Goal: Task Accomplishment & Management: Use online tool/utility

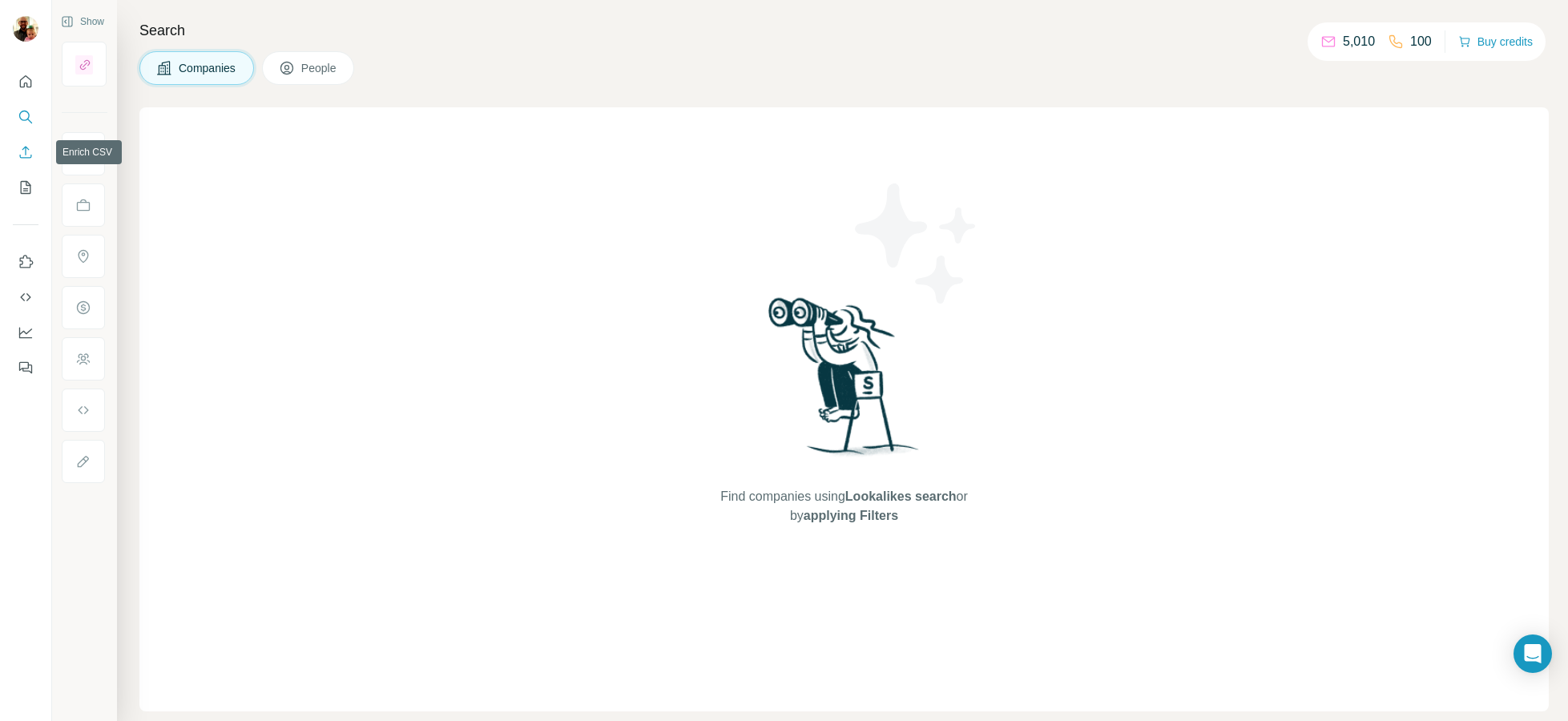
click at [24, 146] on icon "Enrich CSV" at bounding box center [26, 152] width 12 height 12
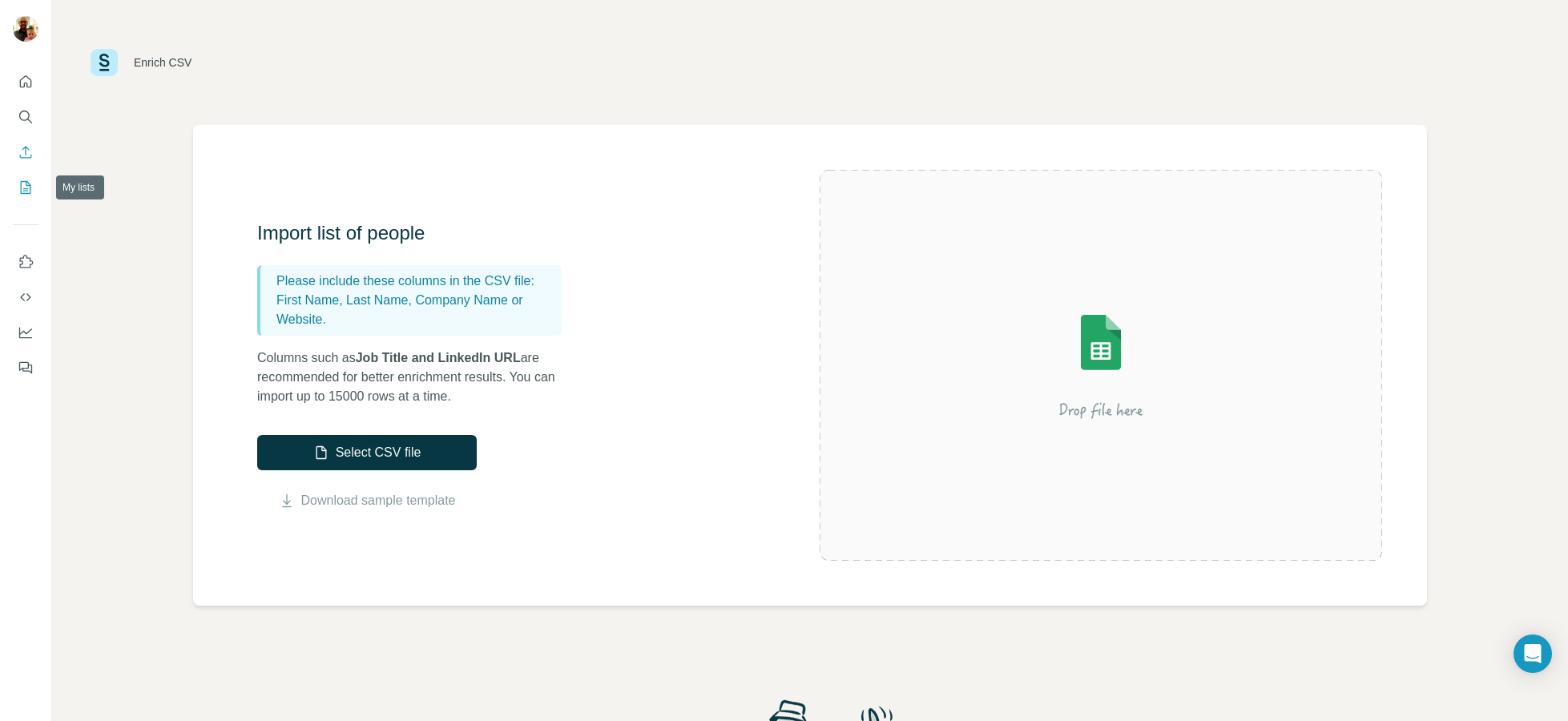
click at [27, 194] on icon "My lists" at bounding box center [26, 188] width 16 height 16
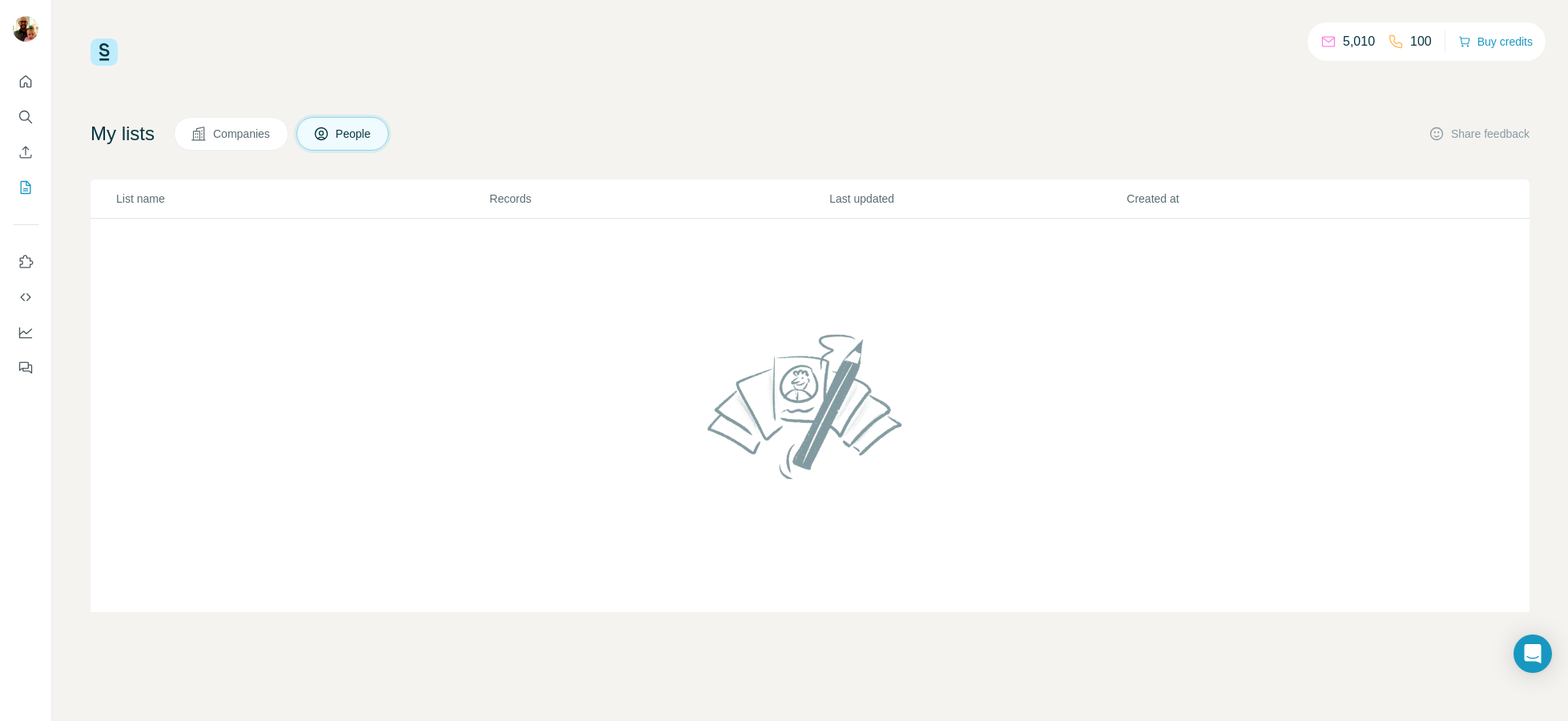
click at [254, 120] on button "Companies" at bounding box center [231, 133] width 115 height 33
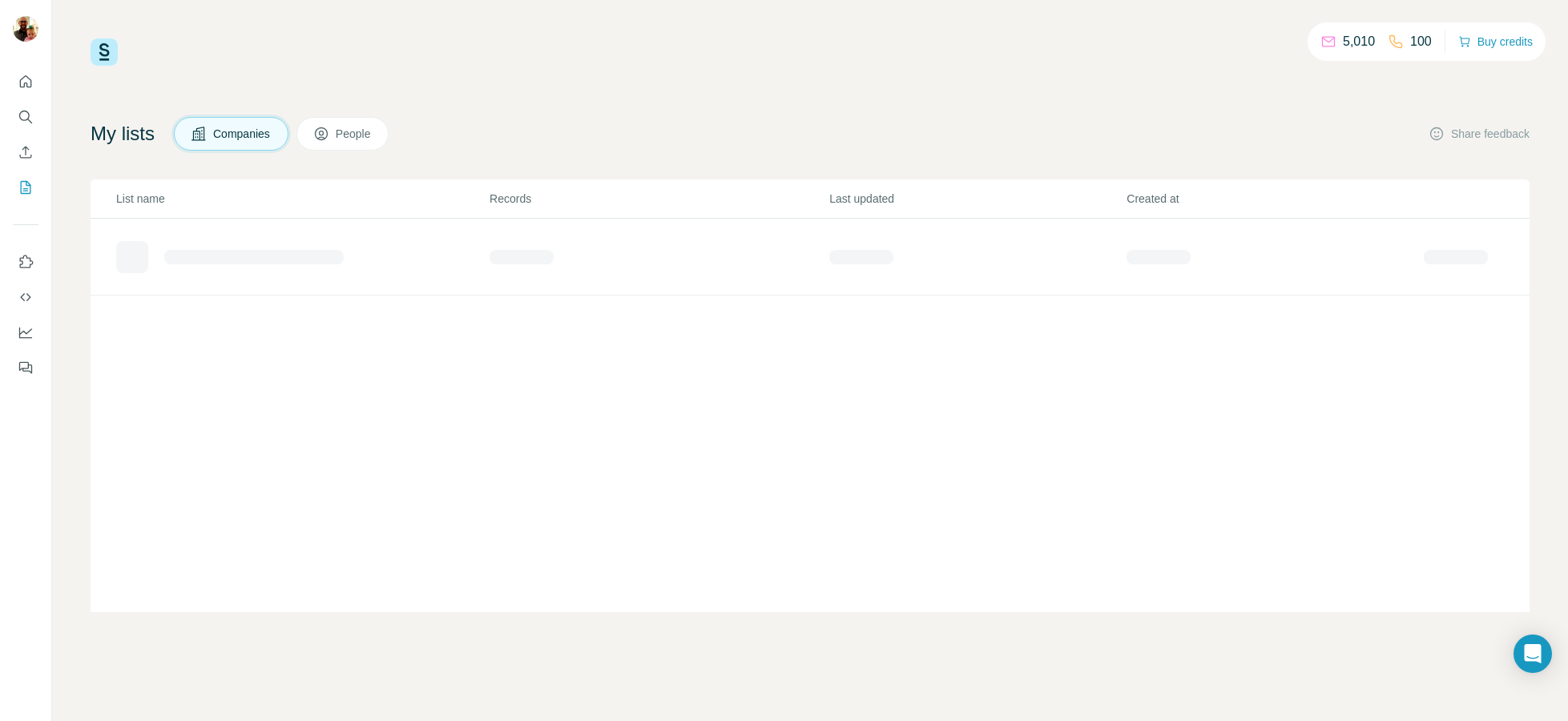
click at [258, 130] on span "Companies" at bounding box center [242, 134] width 59 height 16
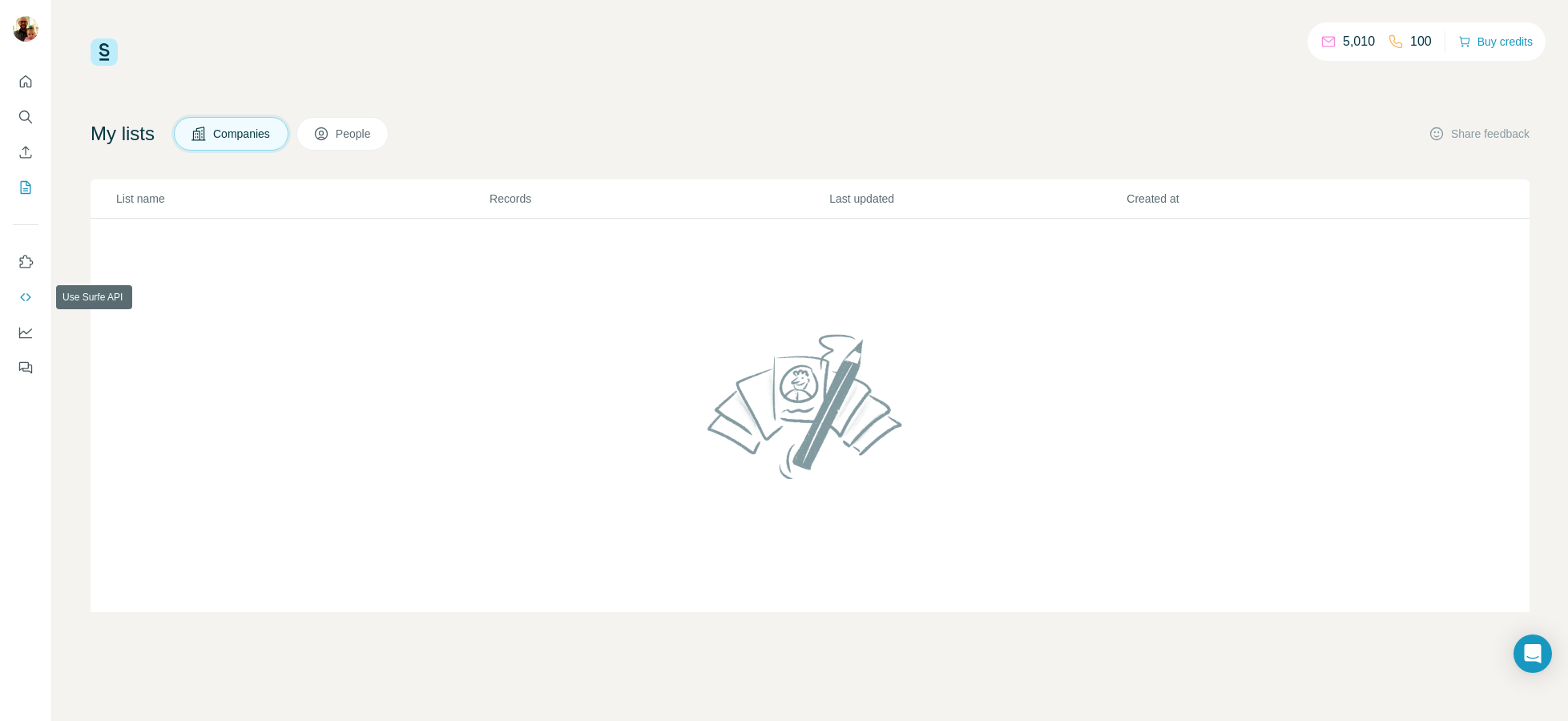
click at [24, 290] on icon "Use Surfe API" at bounding box center [26, 298] width 16 height 16
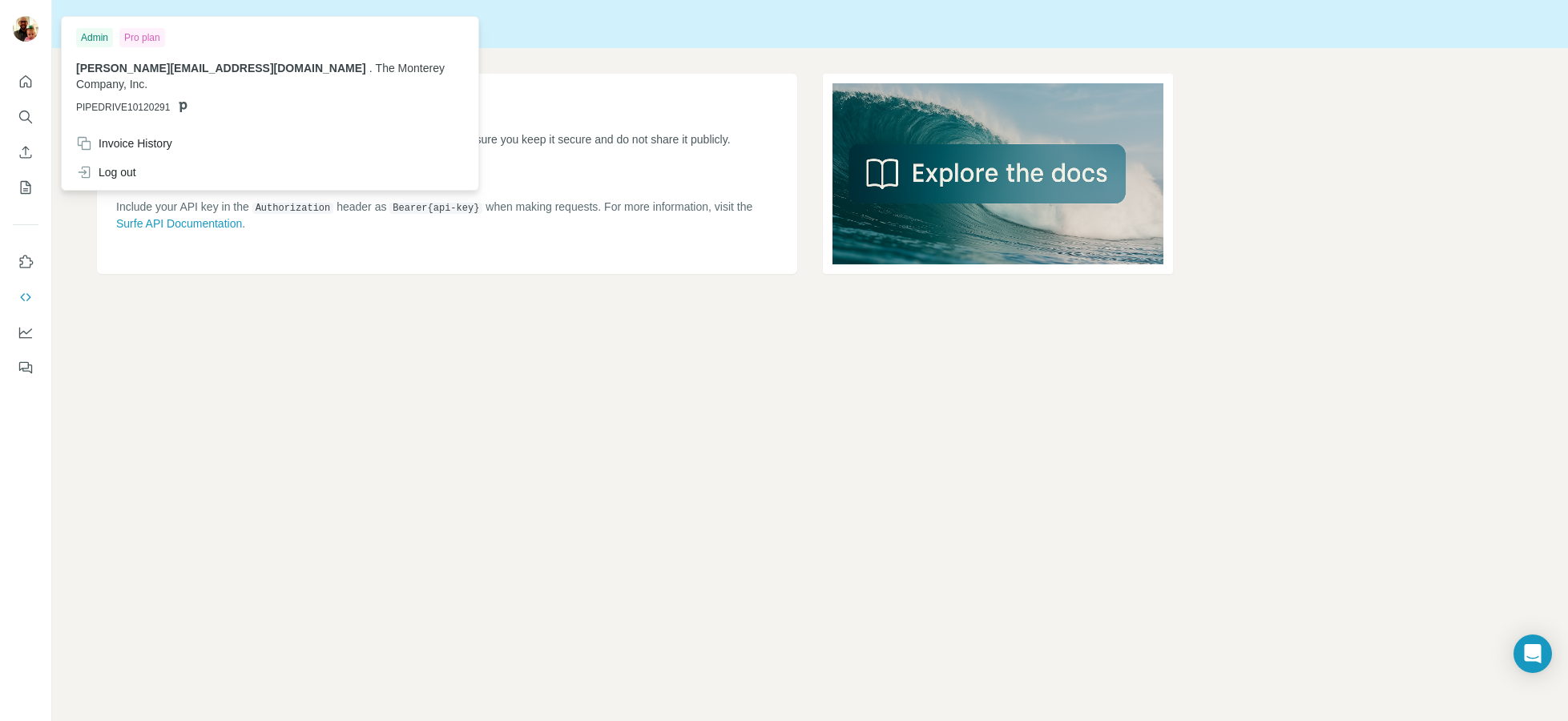
click at [27, 24] on img at bounding box center [25, 29] width 25 height 25
click at [36, 84] on button "Quick start" at bounding box center [25, 82] width 25 height 29
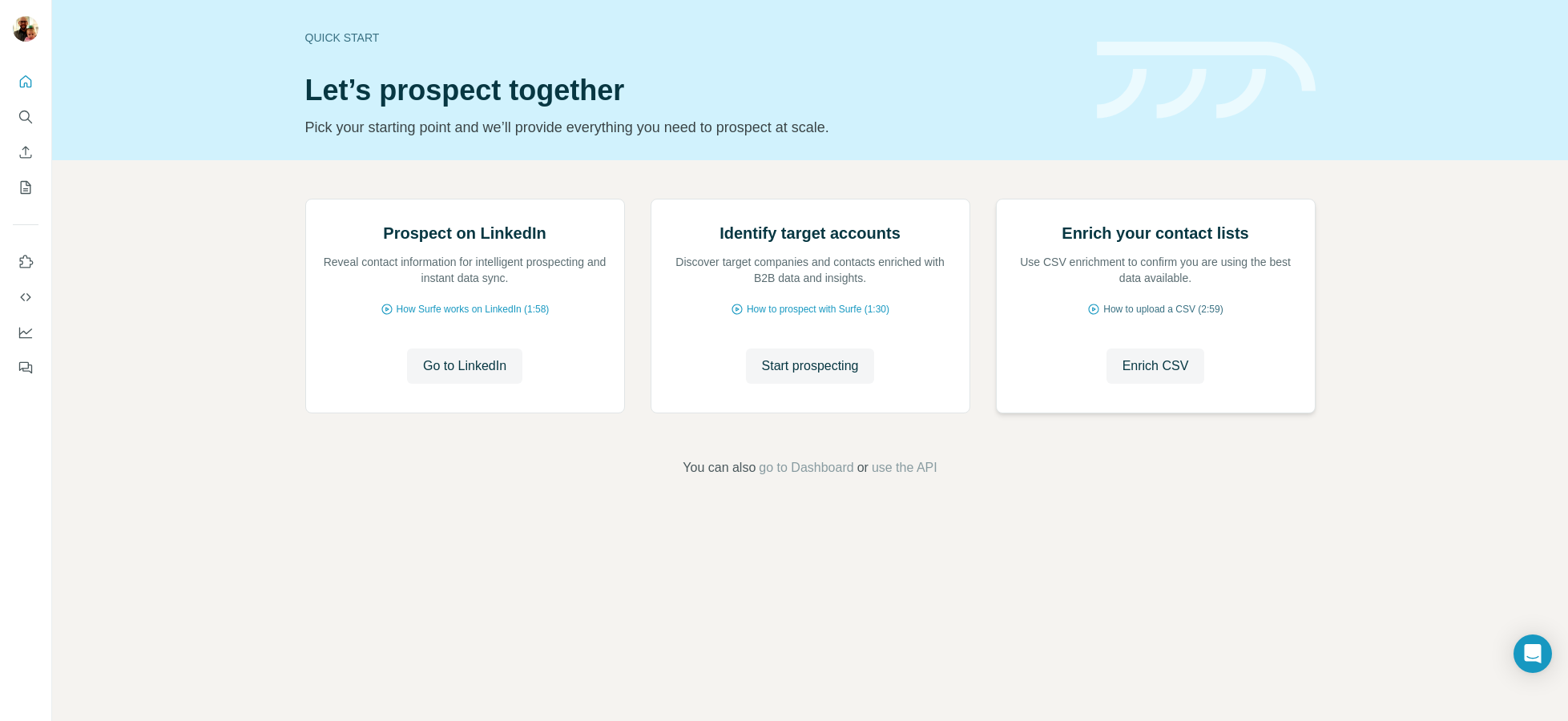
click at [1164, 316] on span "How to upload a CSV (2:59)" at bounding box center [1163, 309] width 119 height 15
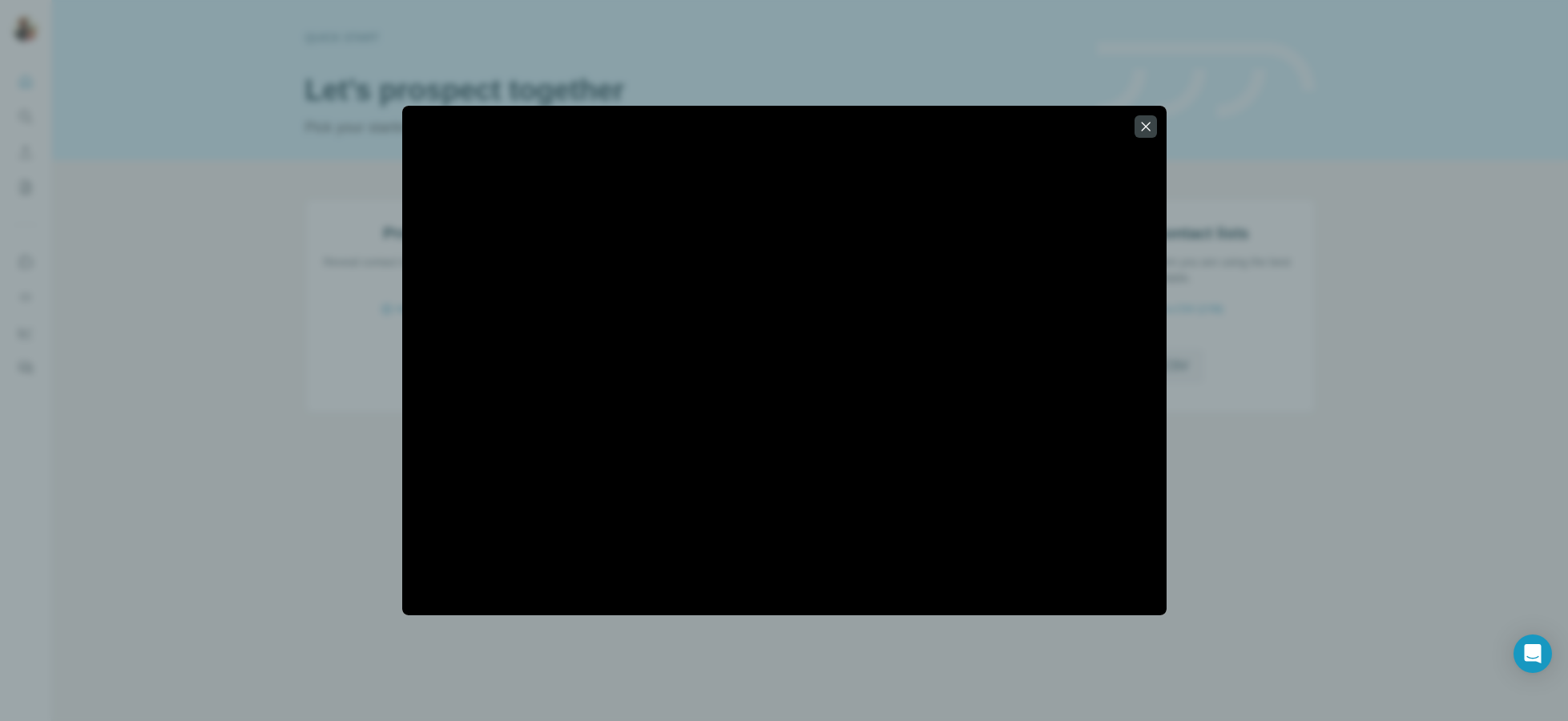
click at [1142, 118] on icon "button" at bounding box center [1146, 126] width 16 height 16
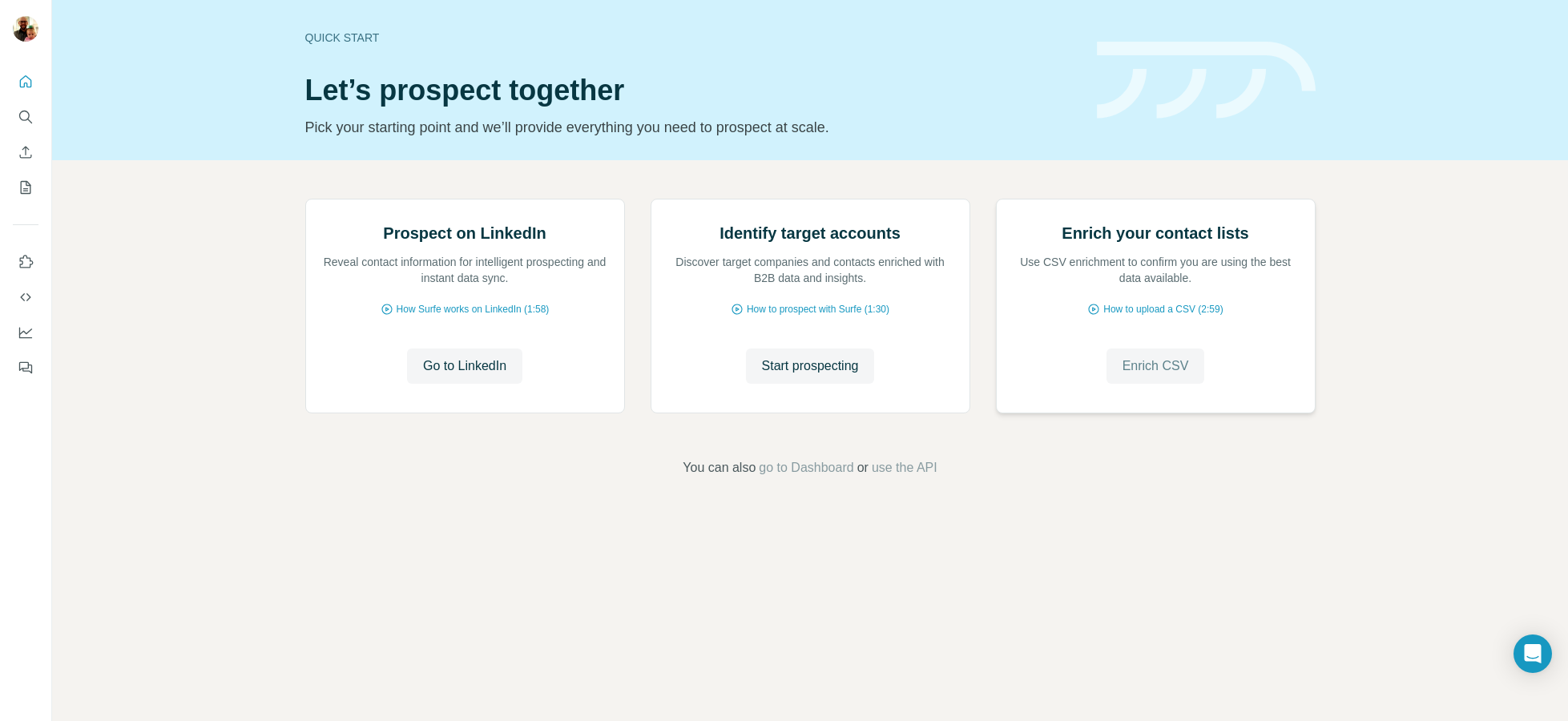
click at [1137, 376] on span "Enrich CSV" at bounding box center [1156, 366] width 67 height 20
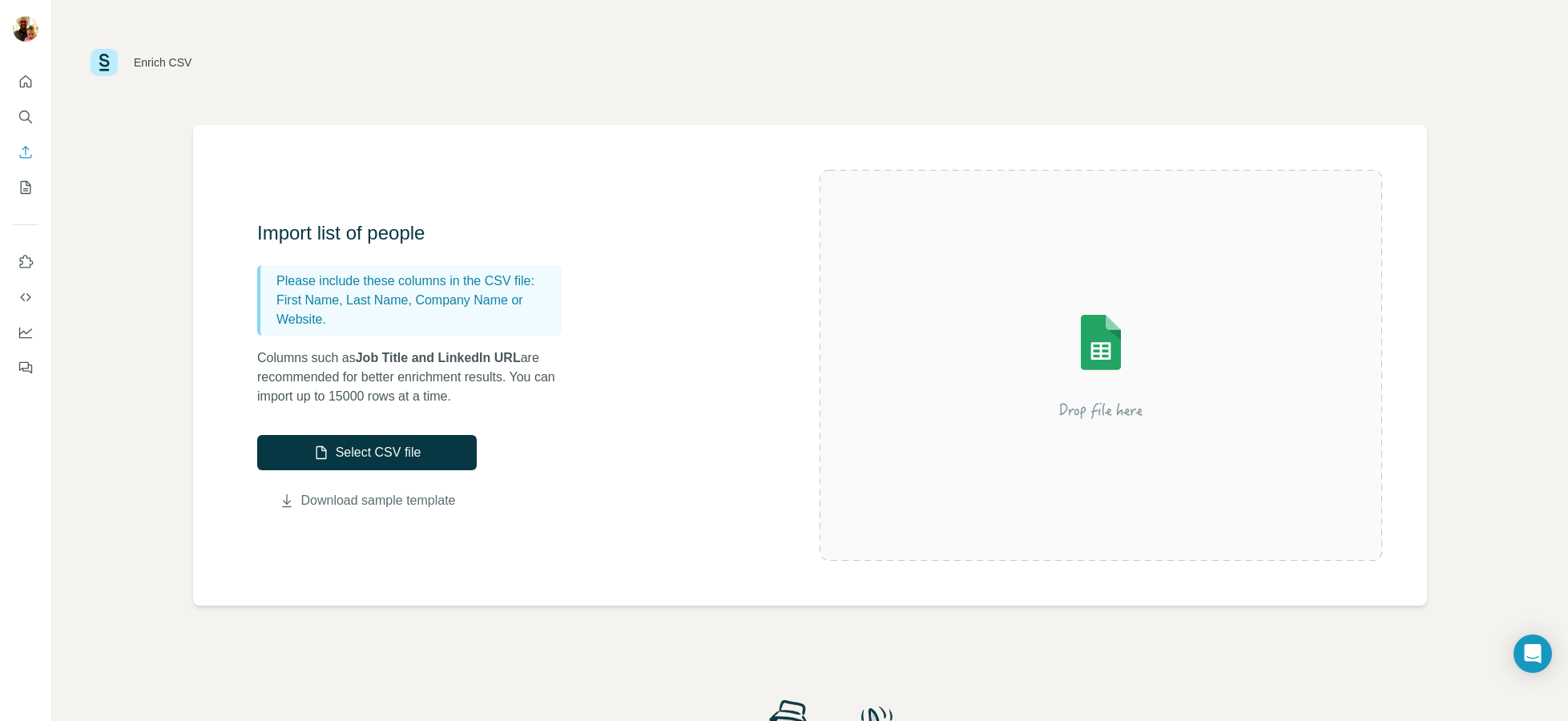
click at [456, 503] on link "Download sample template" at bounding box center [378, 501] width 155 height 20
click at [29, 88] on icon "Quick start" at bounding box center [26, 82] width 16 height 16
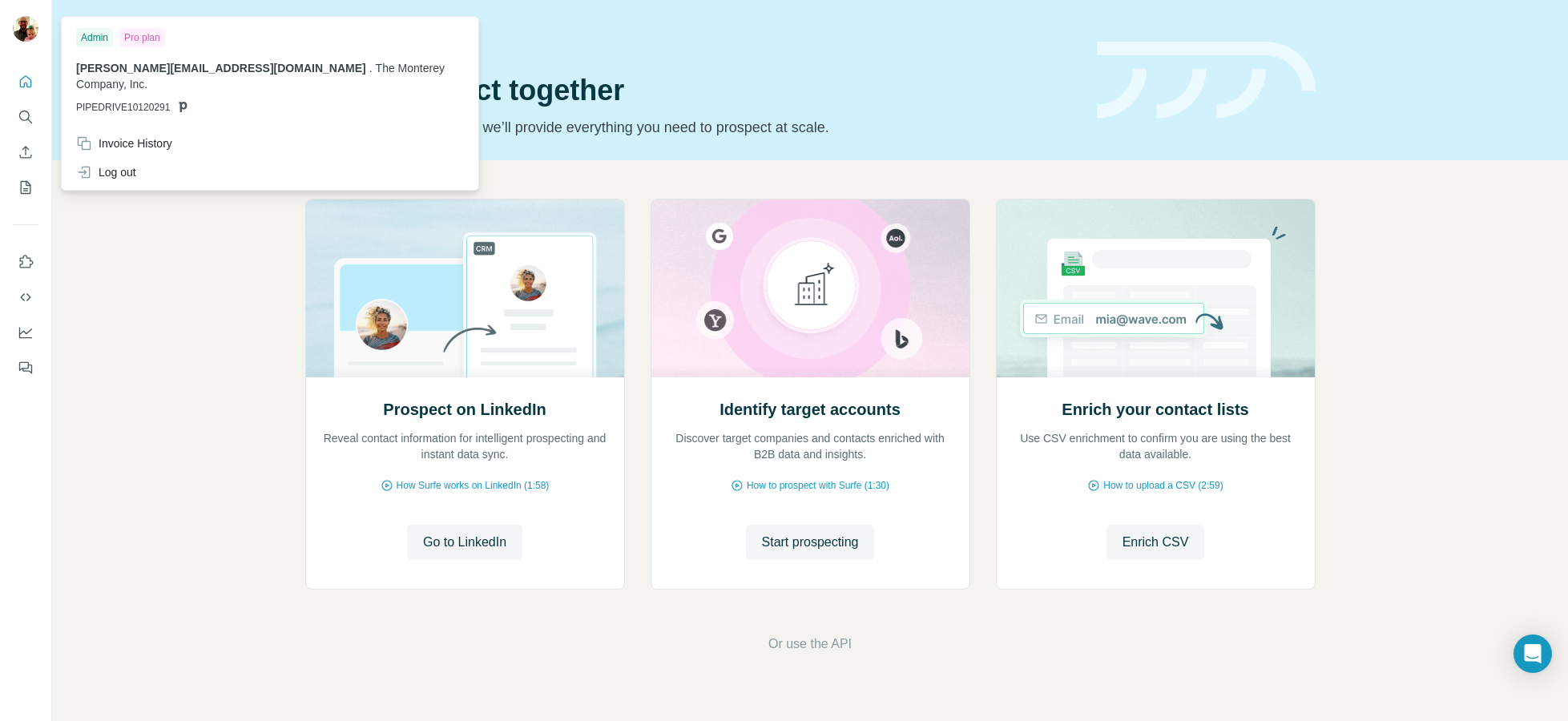
click at [32, 30] on img at bounding box center [25, 29] width 25 height 25
drag, startPoint x: 135, startPoint y: 42, endPoint x: 115, endPoint y: 36, distance: 20.9
click at [130, 41] on div "Pro plan" at bounding box center [142, 38] width 46 height 20
click at [112, 36] on div "Admin" at bounding box center [94, 38] width 37 height 20
click at [159, 357] on div "Prospect on LinkedIn Reveal contact information for intelligent prospecting and…" at bounding box center [810, 427] width 1516 height 532
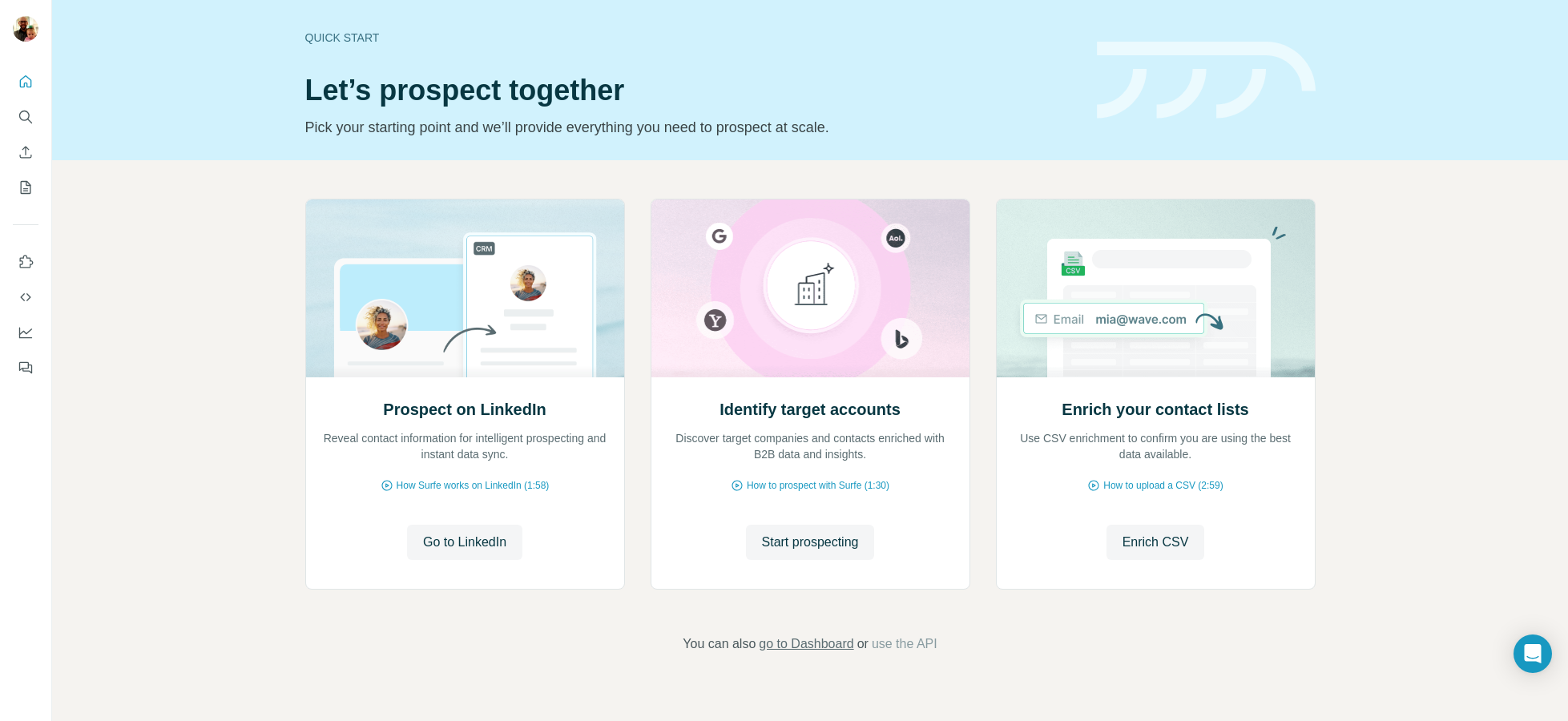
click at [788, 650] on span "go to Dashboard" at bounding box center [806, 644] width 95 height 20
click at [1160, 551] on span "Enrich CSV" at bounding box center [1156, 542] width 67 height 20
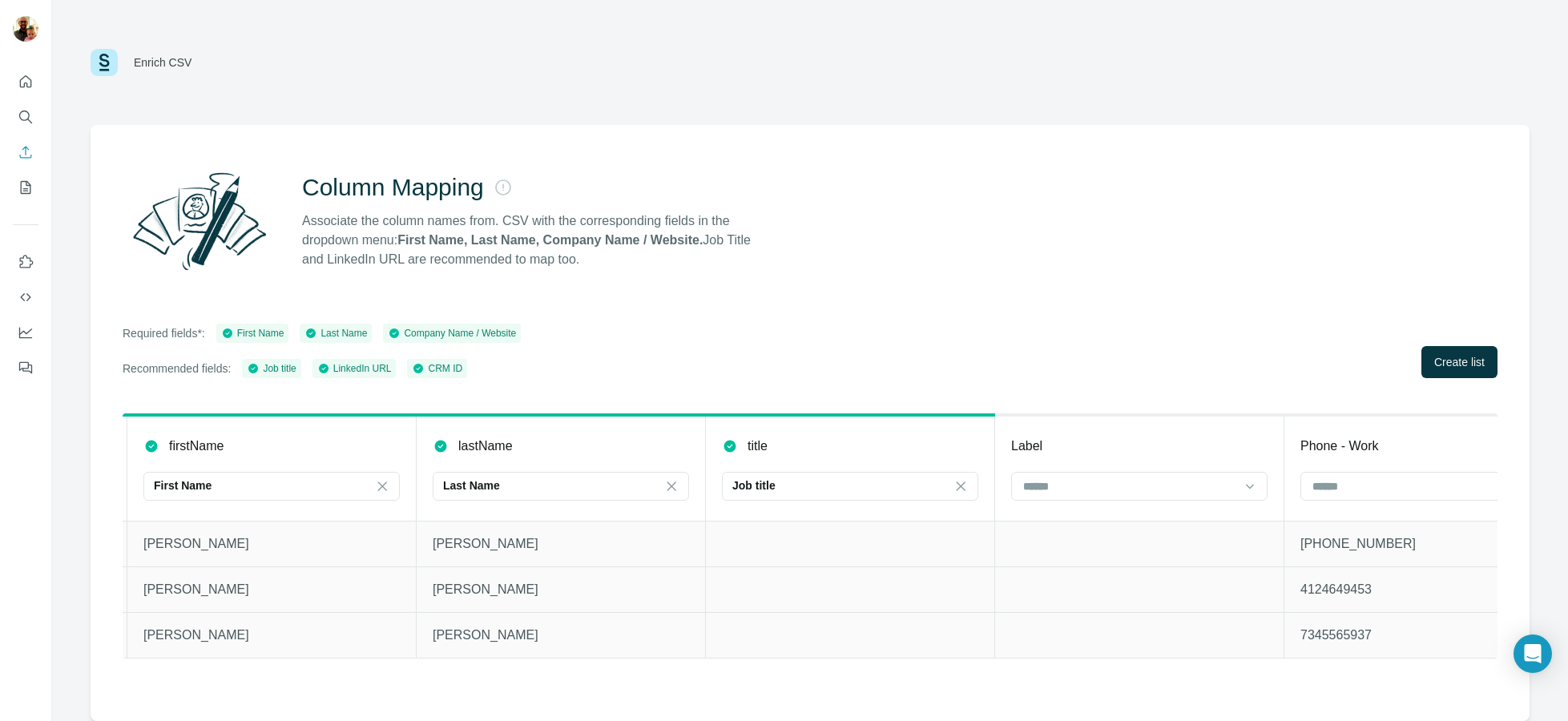
scroll to position [0, 573]
click at [1120, 480] on input at bounding box center [1131, 487] width 216 height 18
click at [1120, 440] on div "Label" at bounding box center [1141, 447] width 256 height 20
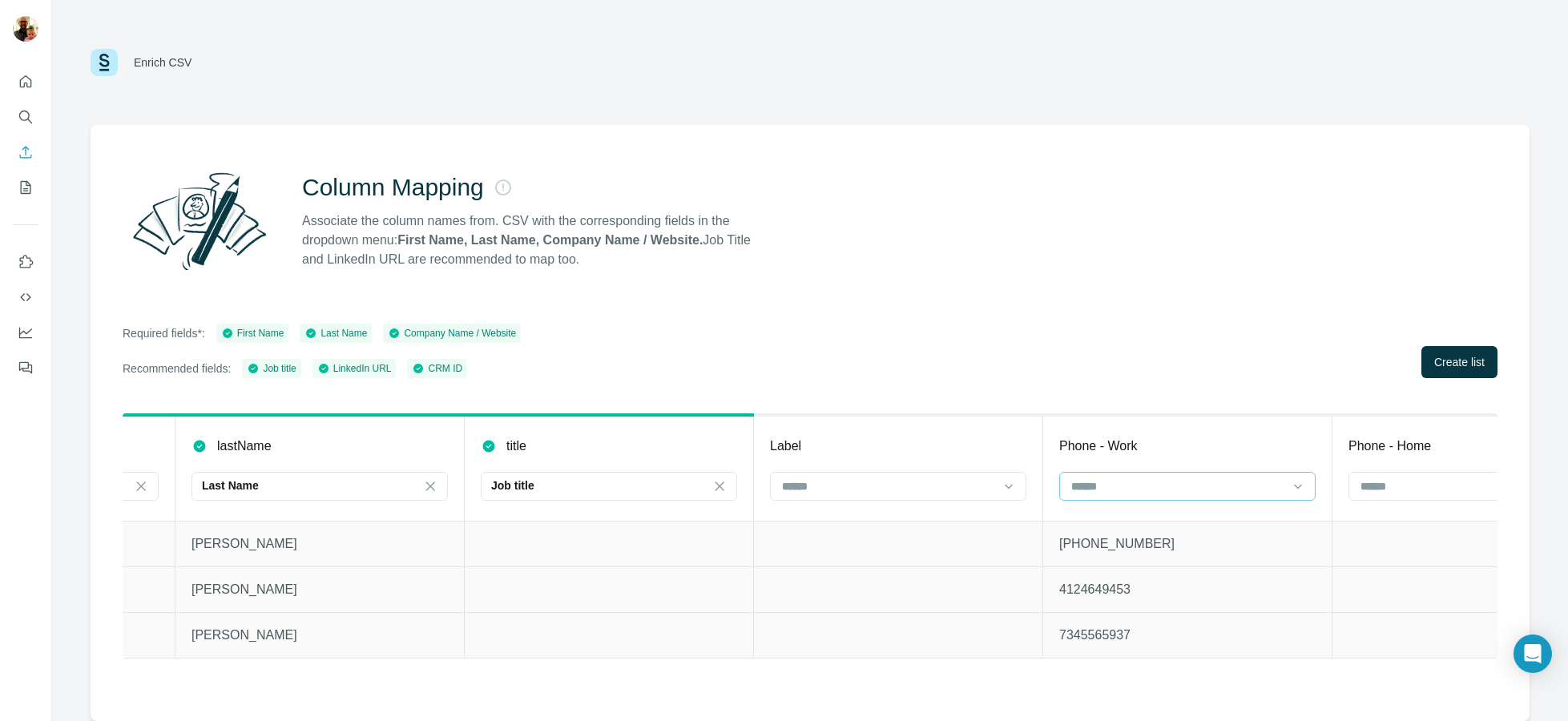
scroll to position [0, 974]
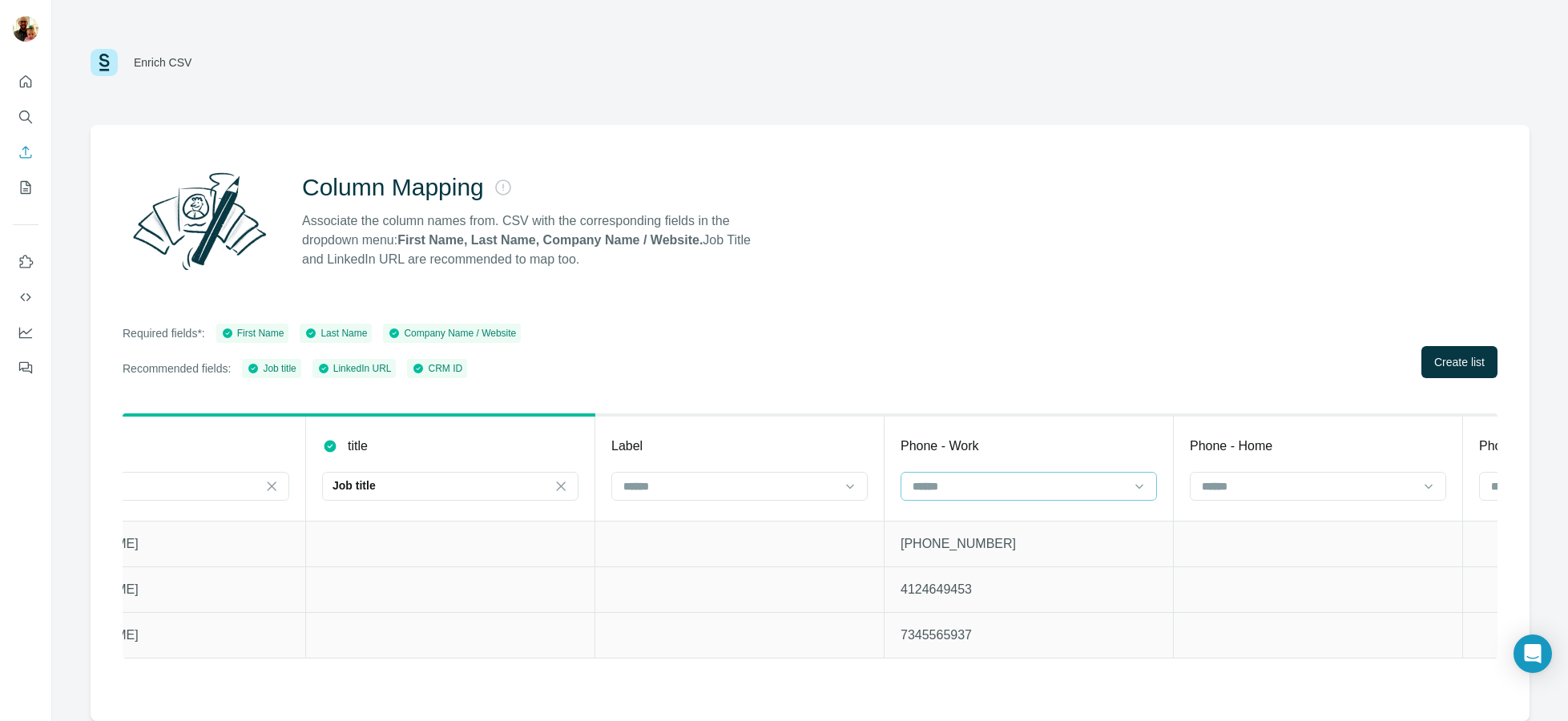
click at [988, 484] on input at bounding box center [1018, 487] width 216 height 18
click at [1022, 429] on th "Phone - Work" at bounding box center [1029, 468] width 289 height 106
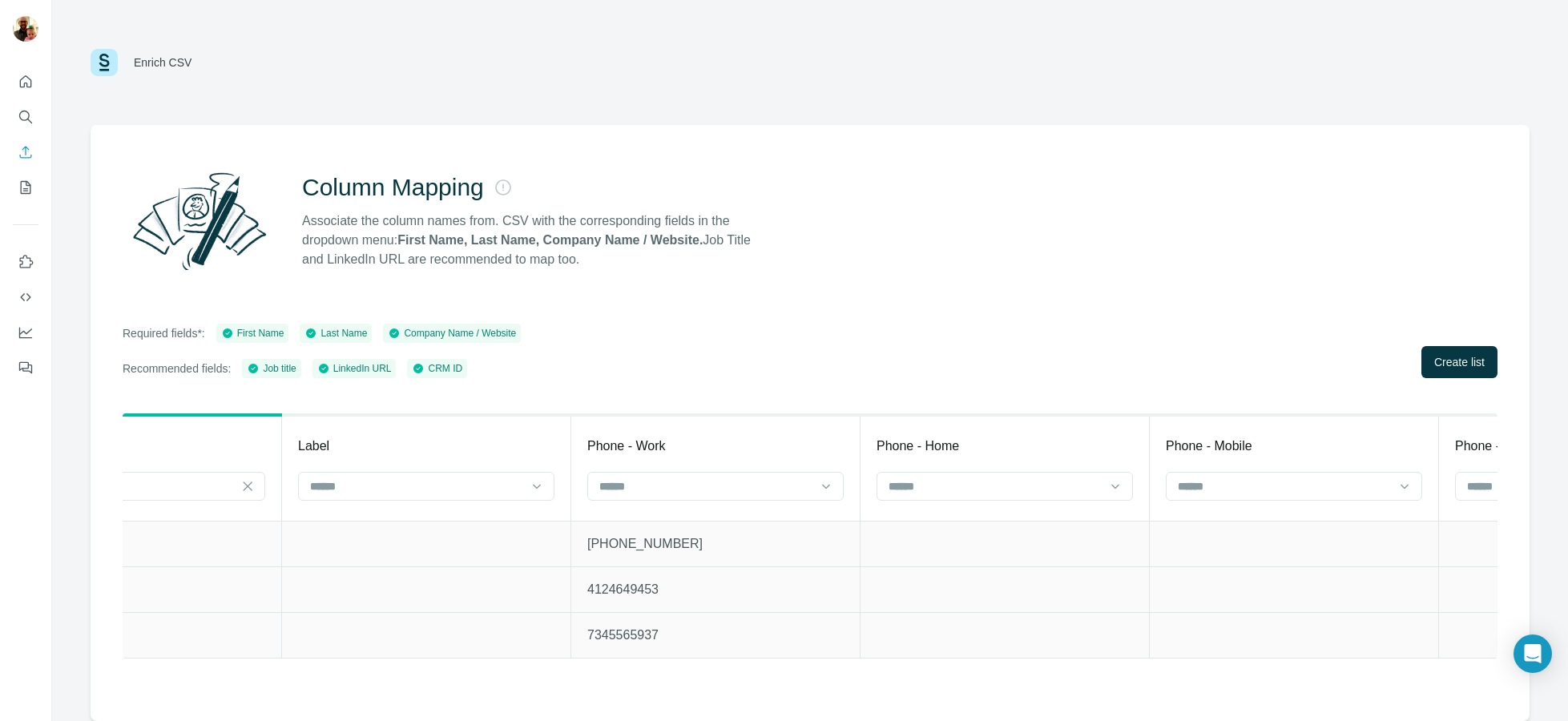
scroll to position [0, 1326]
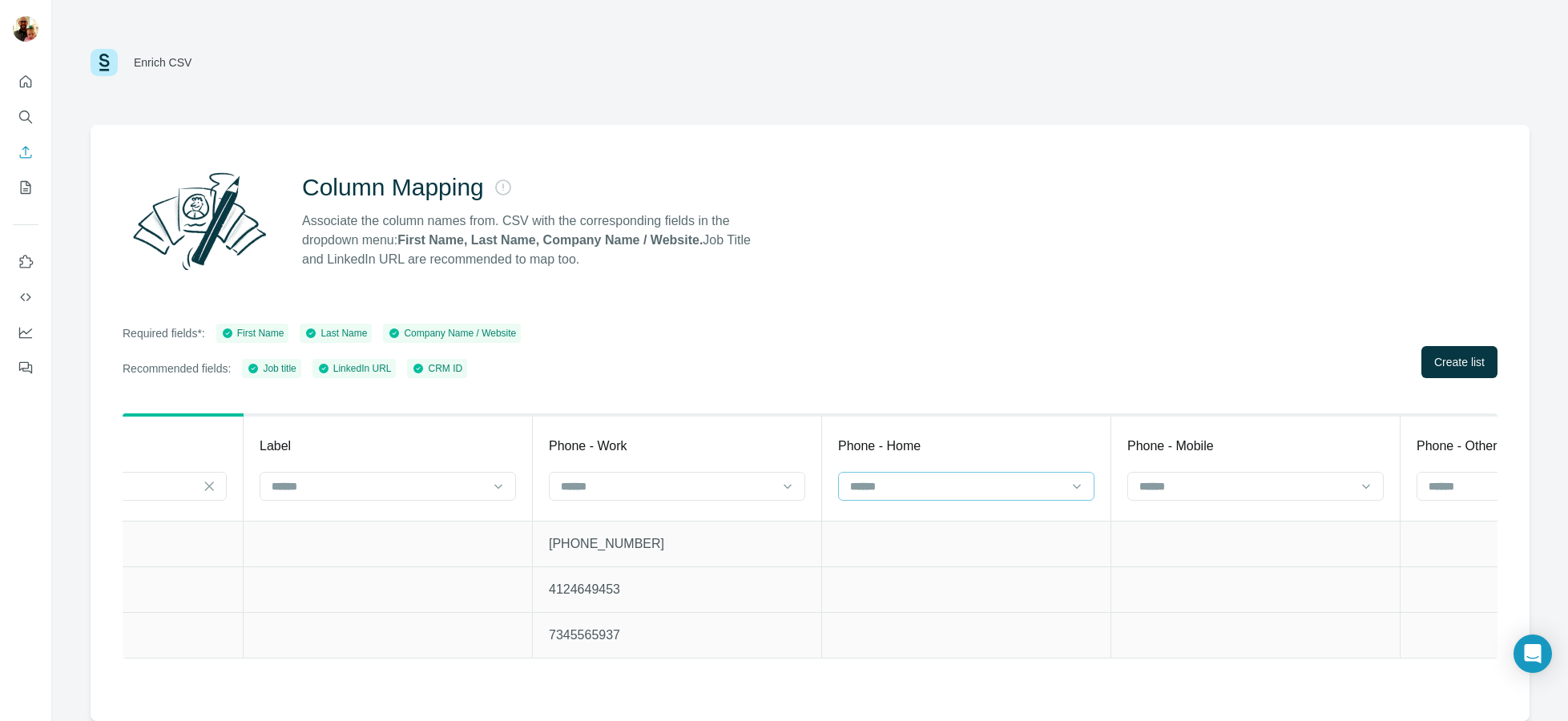
click at [978, 484] on input at bounding box center [956, 487] width 216 height 18
click at [984, 394] on div "Column Mapping Associate the column names from. CSV with the corresponding fiel…" at bounding box center [810, 422] width 1439 height 596
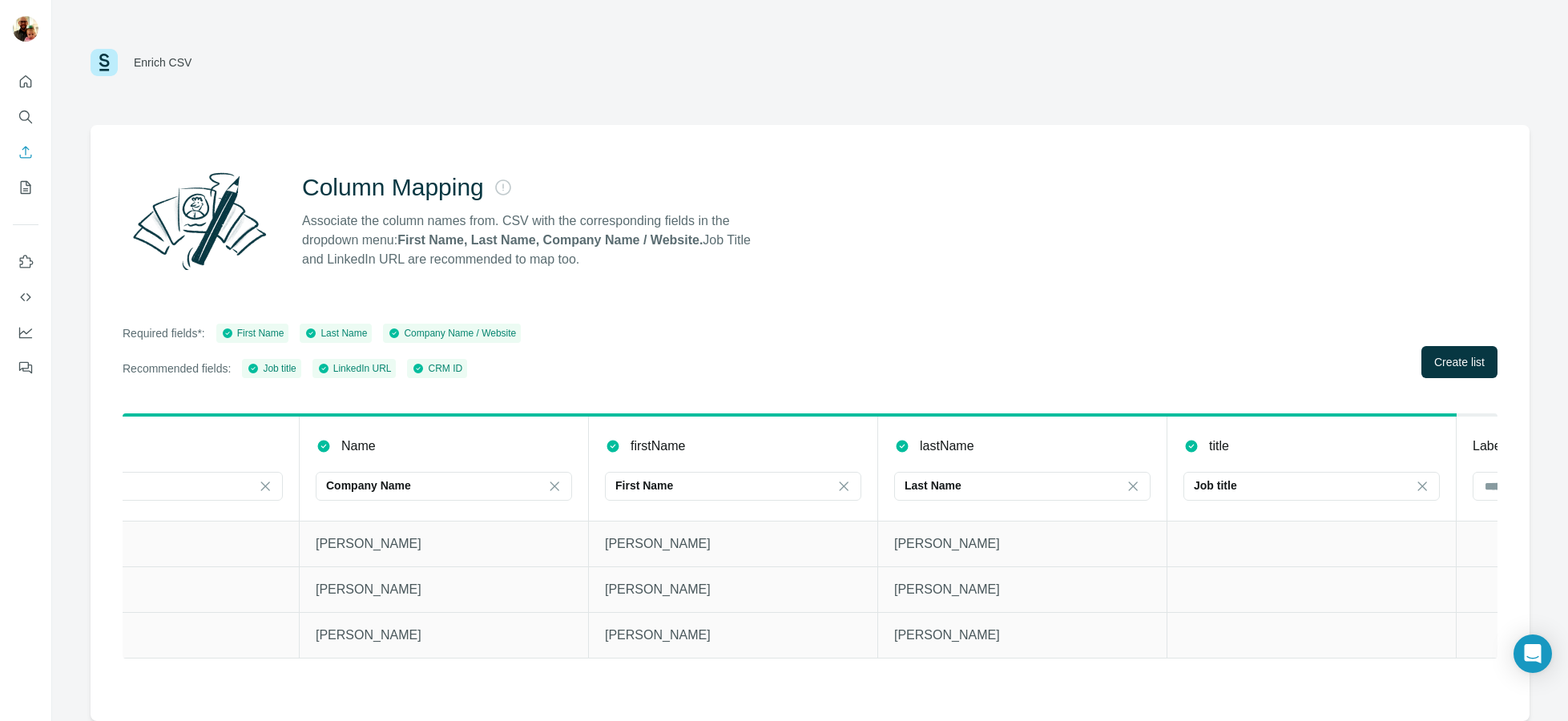
scroll to position [0, 0]
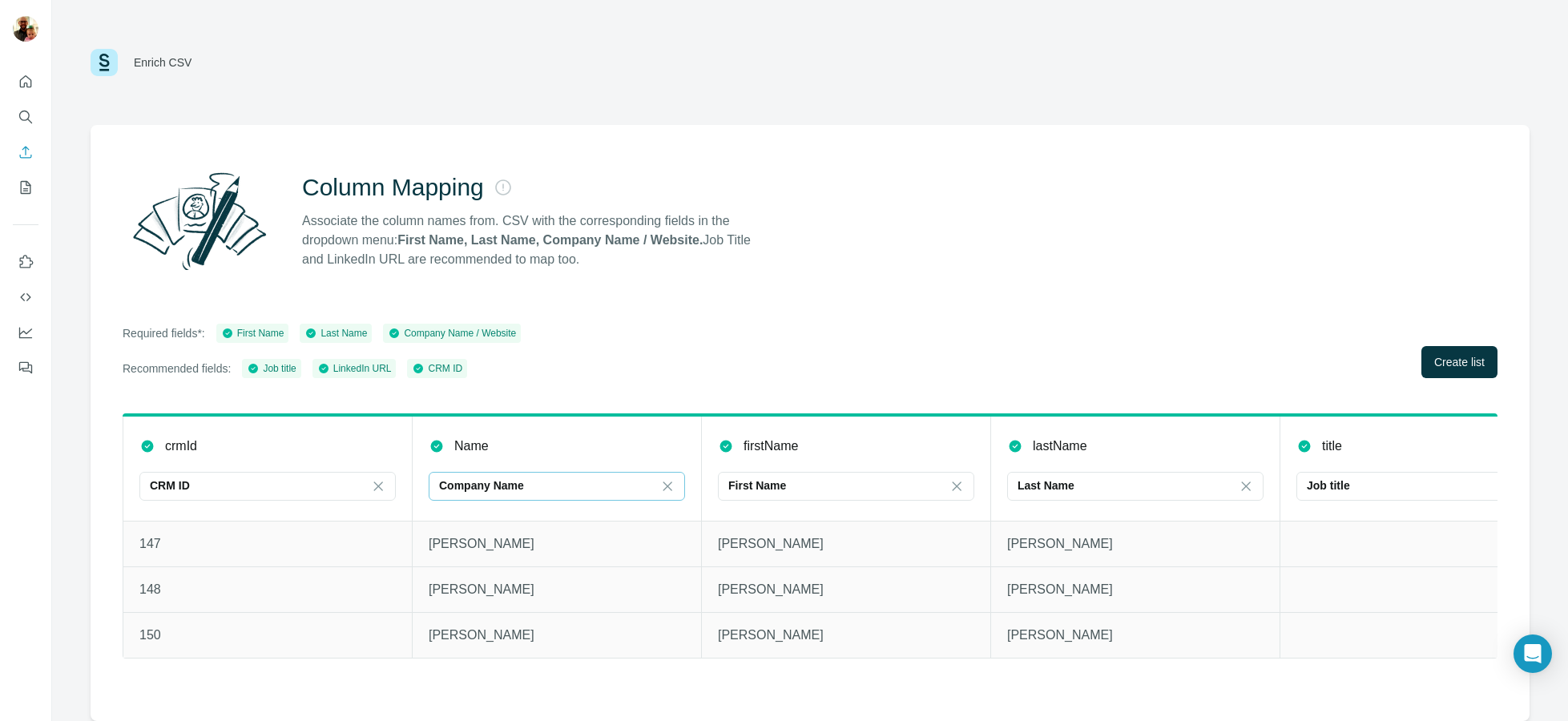
click at [621, 486] on div "Company Name" at bounding box center [546, 486] width 216 height 16
click at [643, 440] on div "Name" at bounding box center [557, 447] width 256 height 20
click at [669, 483] on icon at bounding box center [668, 487] width 16 height 16
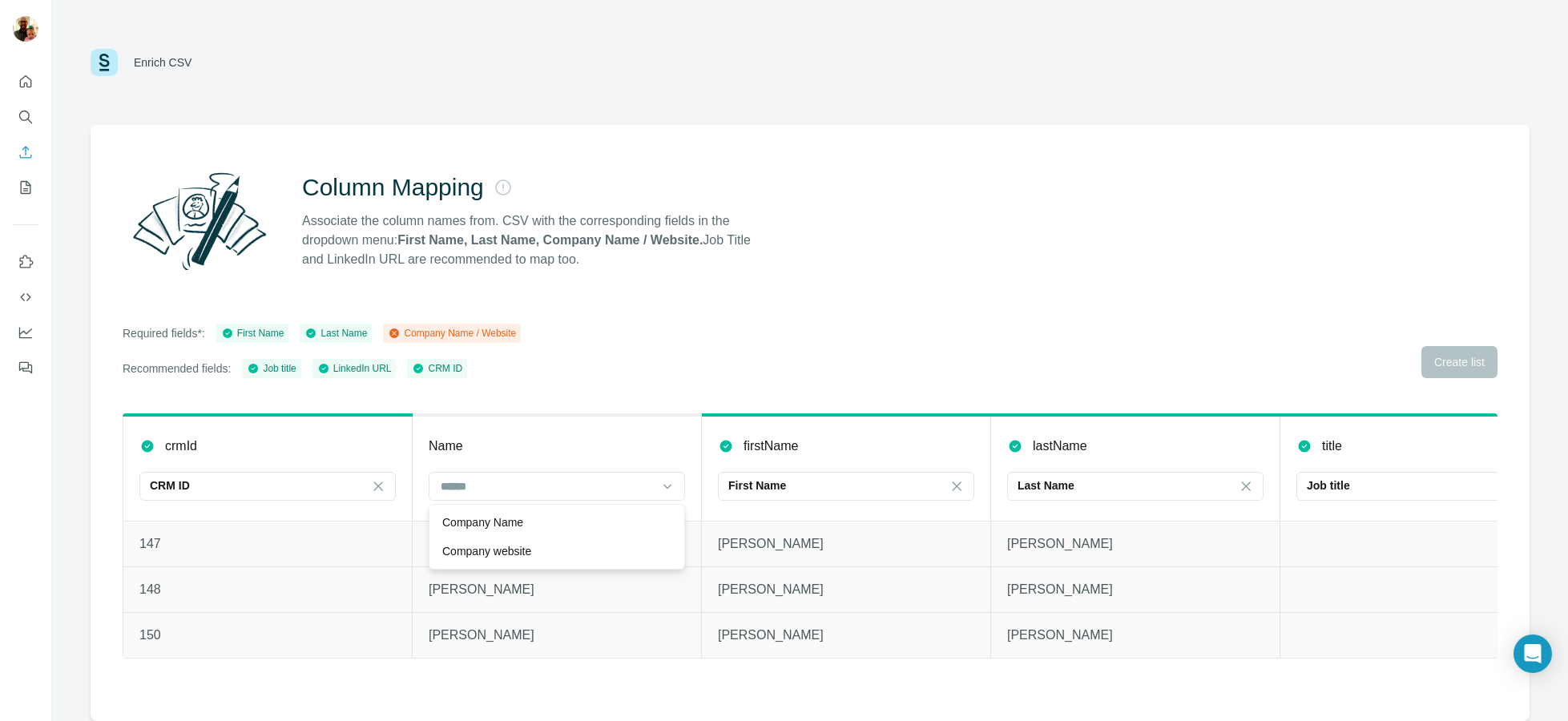
click at [705, 366] on div "Required fields*: First Name Last Name Company Name / Website Recommended field…" at bounding box center [810, 351] width 1375 height 55
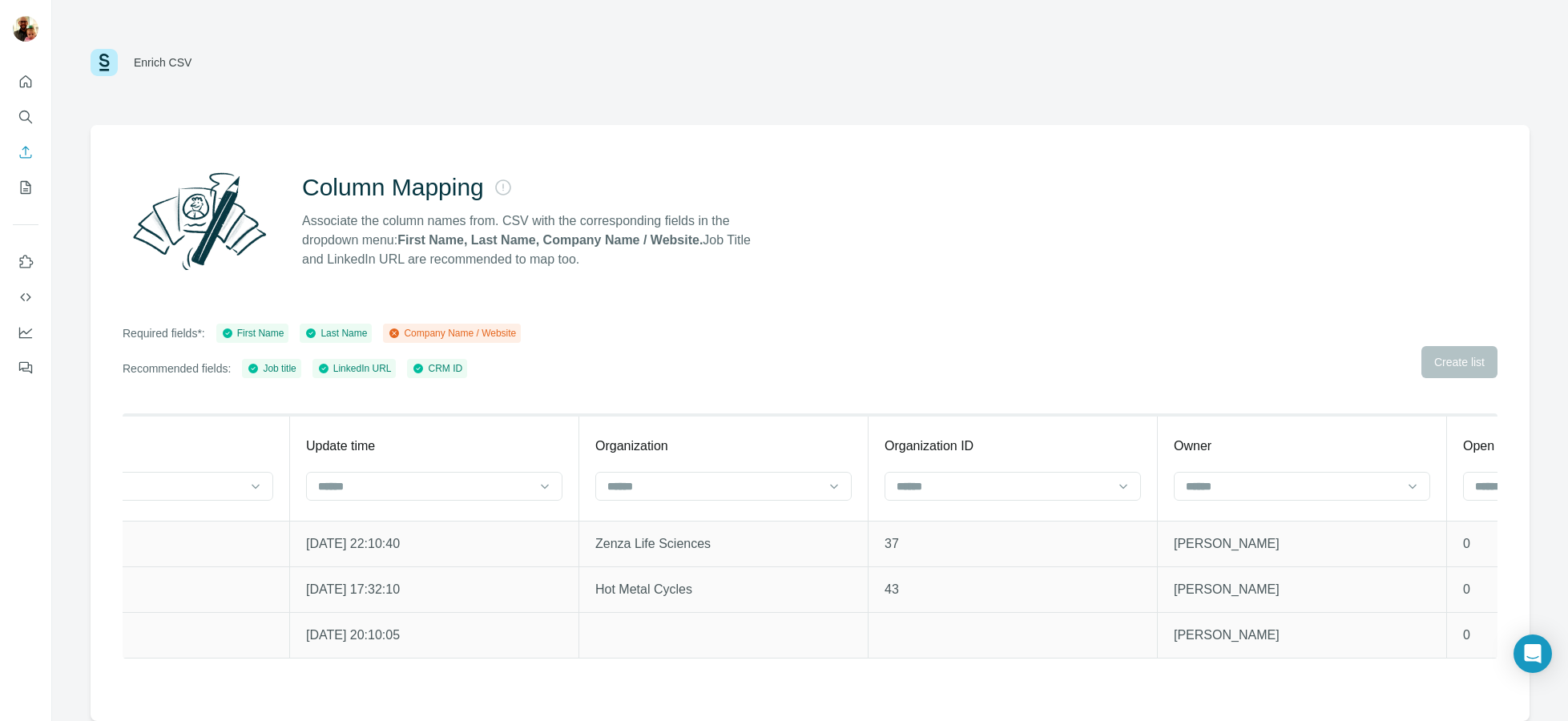
scroll to position [0, 3934]
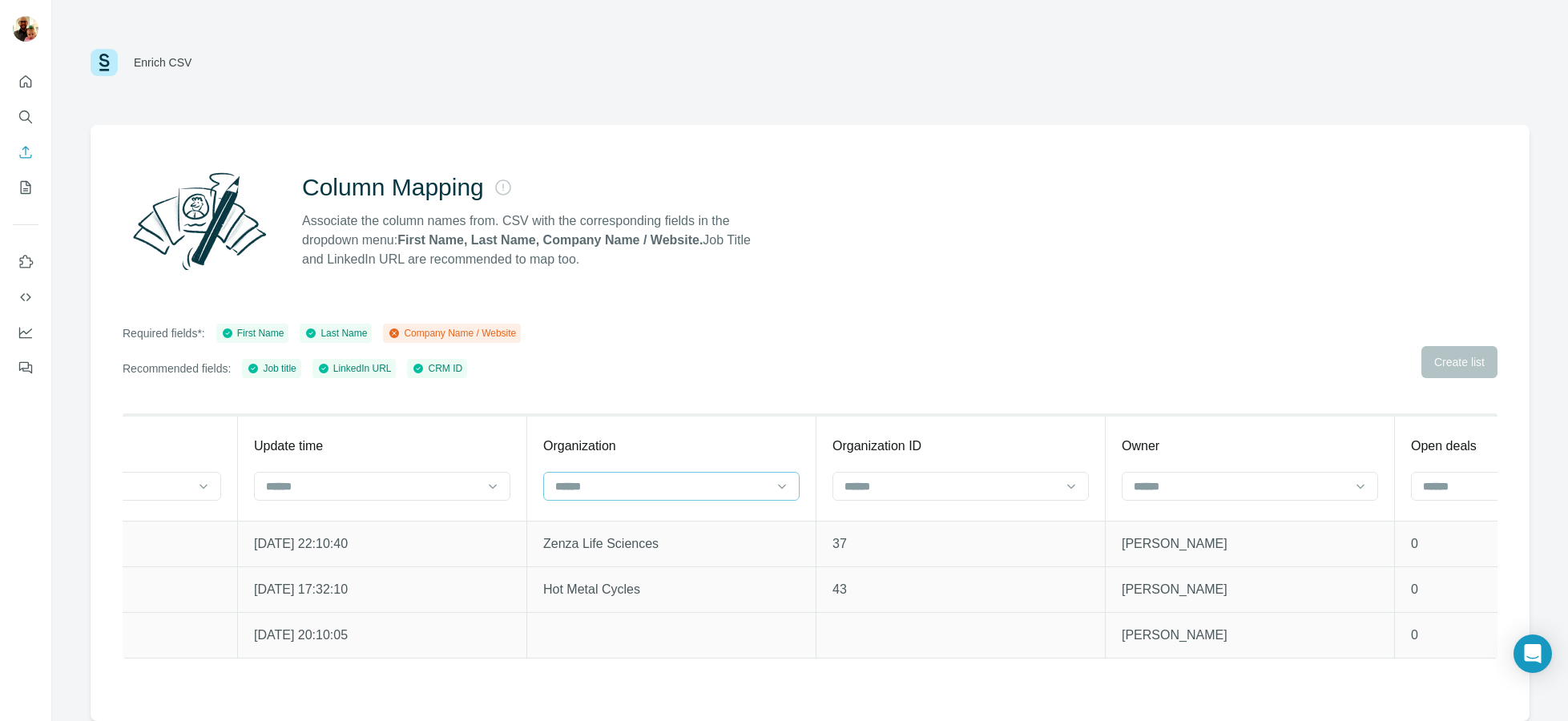
click at [680, 484] on input at bounding box center [661, 487] width 216 height 18
click at [668, 511] on div "Company Name" at bounding box center [671, 522] width 249 height 29
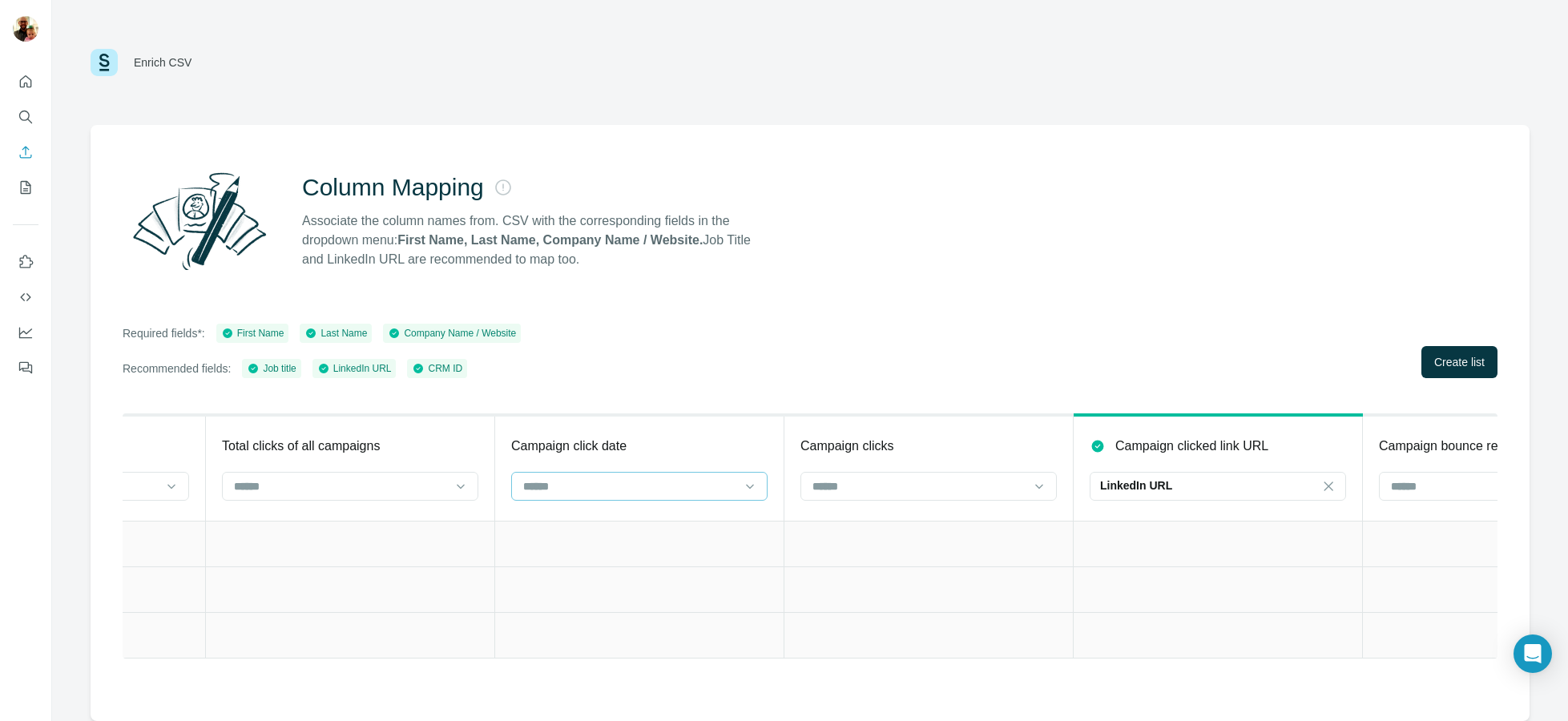
scroll to position [0, 12940]
click at [1326, 484] on icon at bounding box center [1320, 487] width 16 height 16
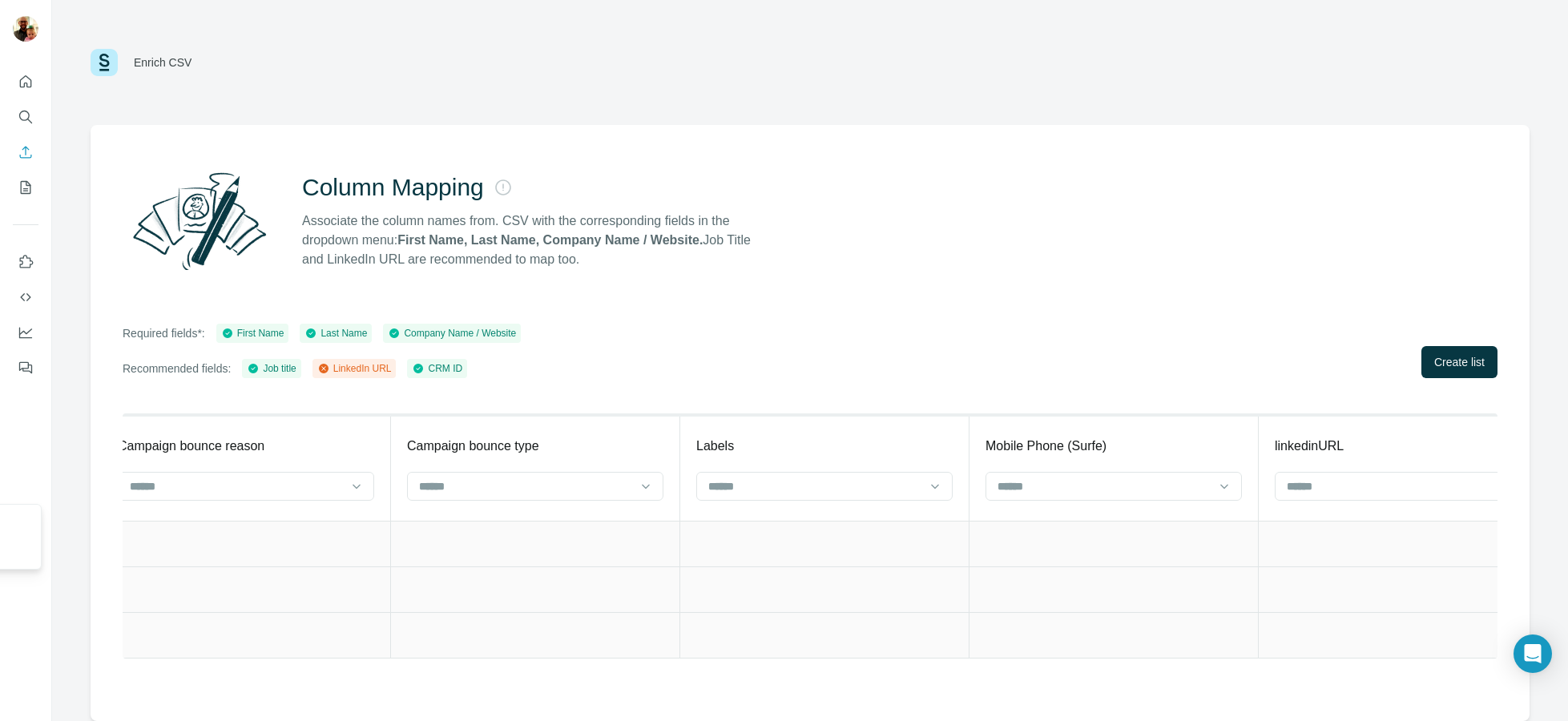
scroll to position [0, 14244]
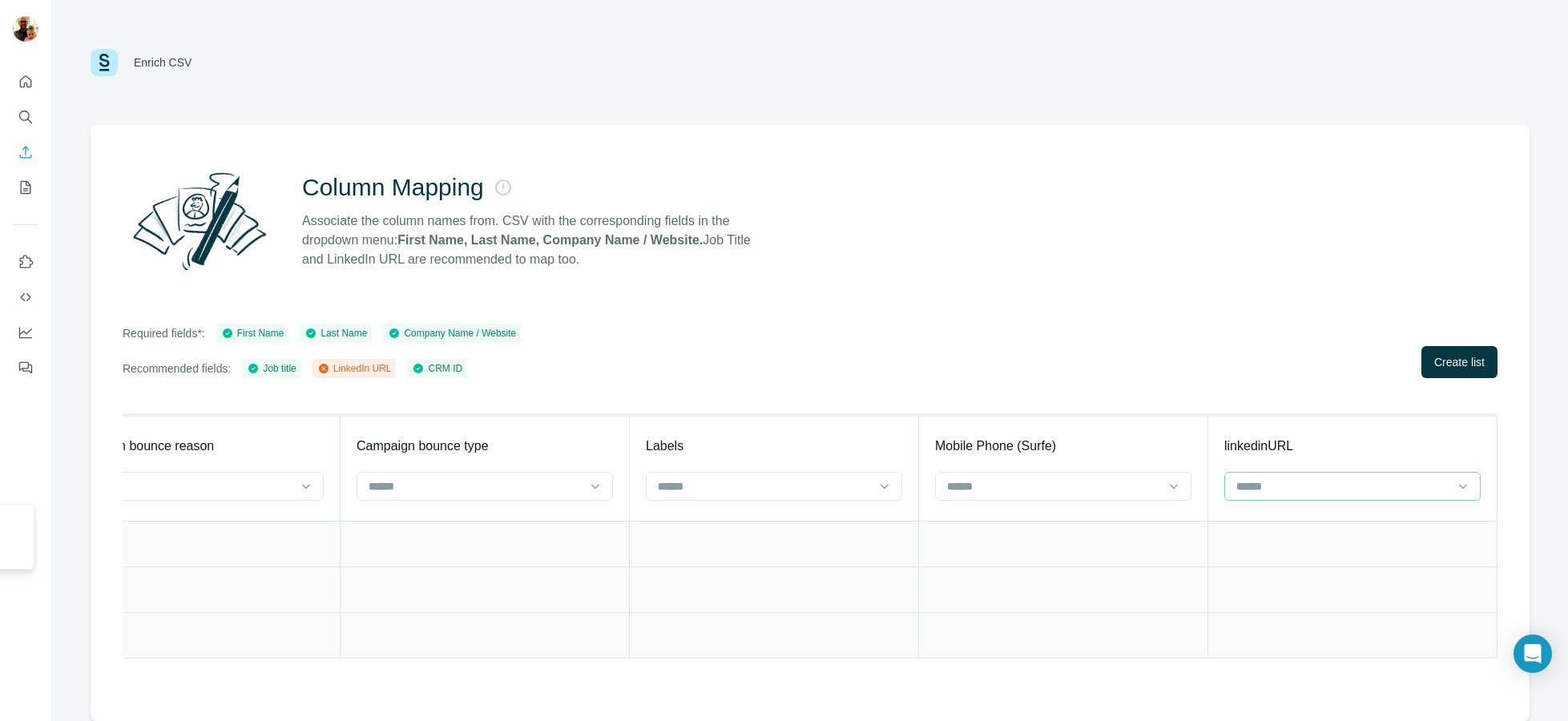
click at [1301, 489] on input at bounding box center [1342, 487] width 216 height 18
click at [1290, 544] on p "LinkedIn URL" at bounding box center [1272, 551] width 68 height 16
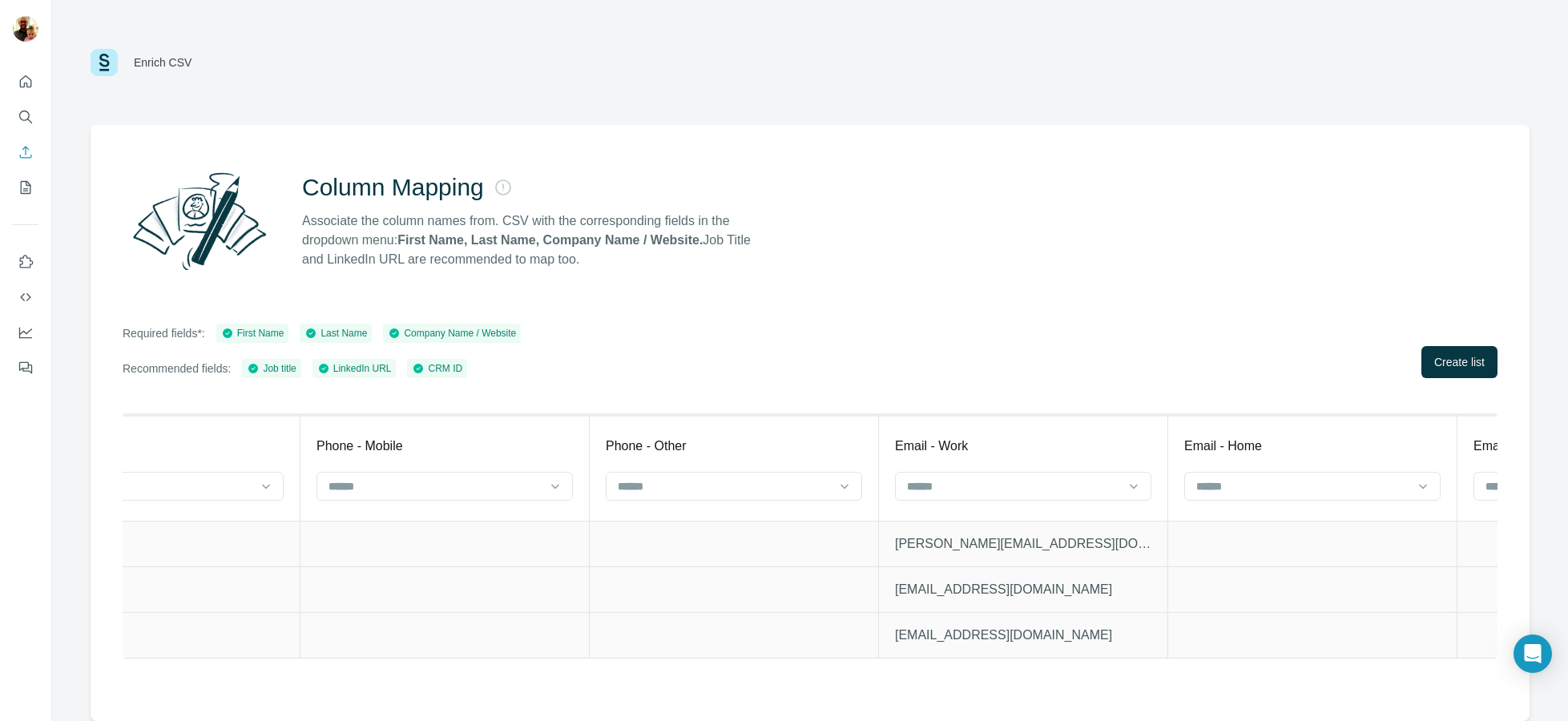
scroll to position [0, 2030]
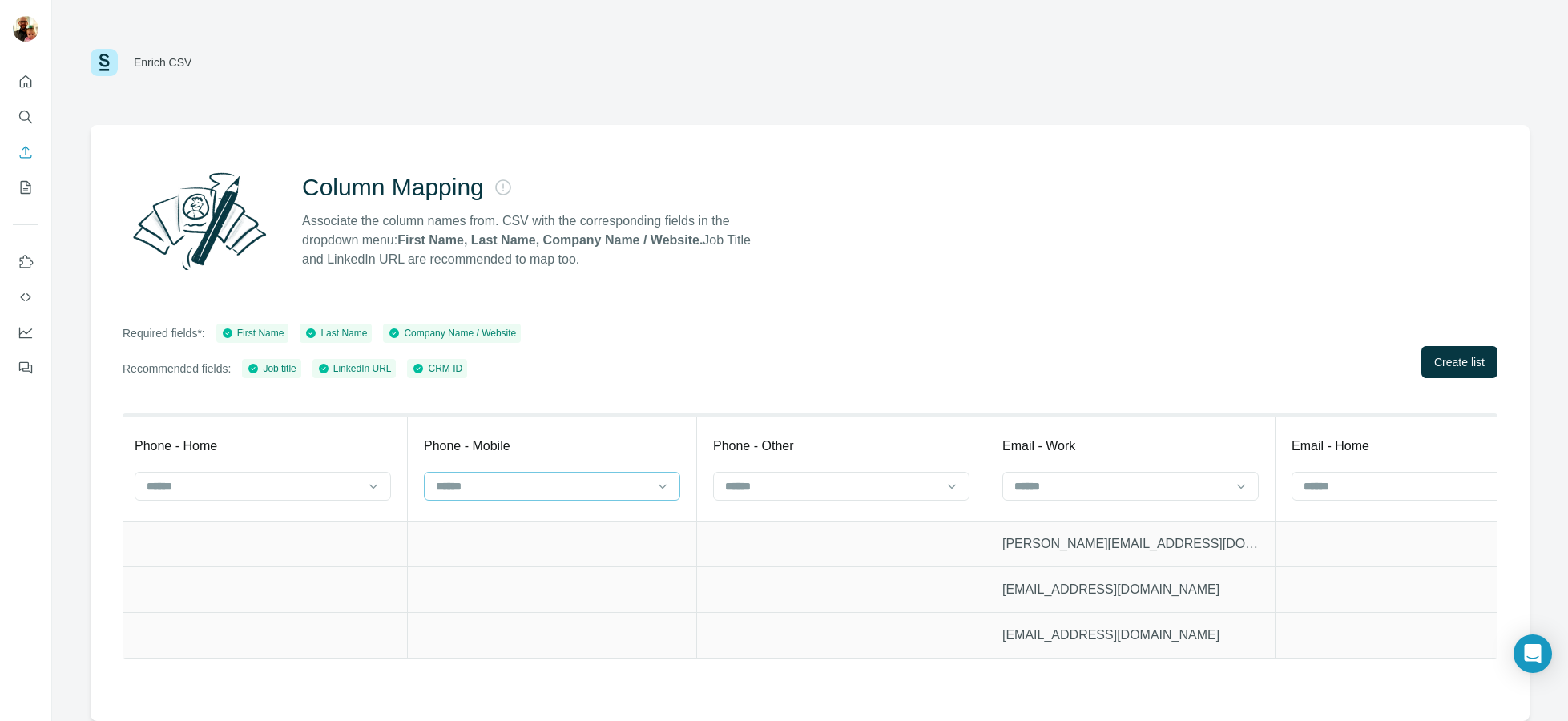
click at [543, 484] on input at bounding box center [542, 487] width 216 height 18
click at [597, 427] on th "Phone - Mobile" at bounding box center [552, 468] width 289 height 106
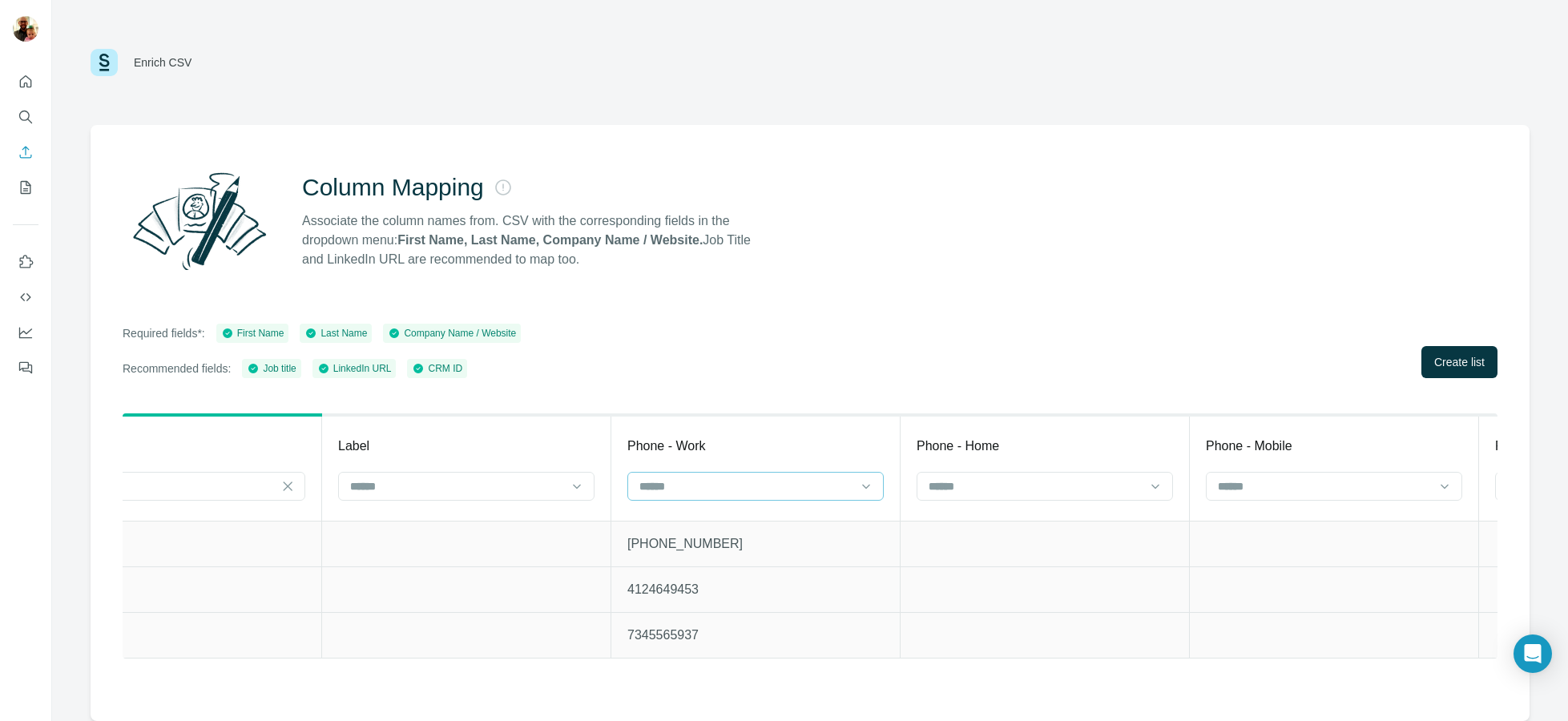
scroll to position [0, 1240]
click at [730, 480] on input at bounding box center [753, 487] width 216 height 18
click at [806, 431] on th "Phone - Work" at bounding box center [763, 468] width 289 height 106
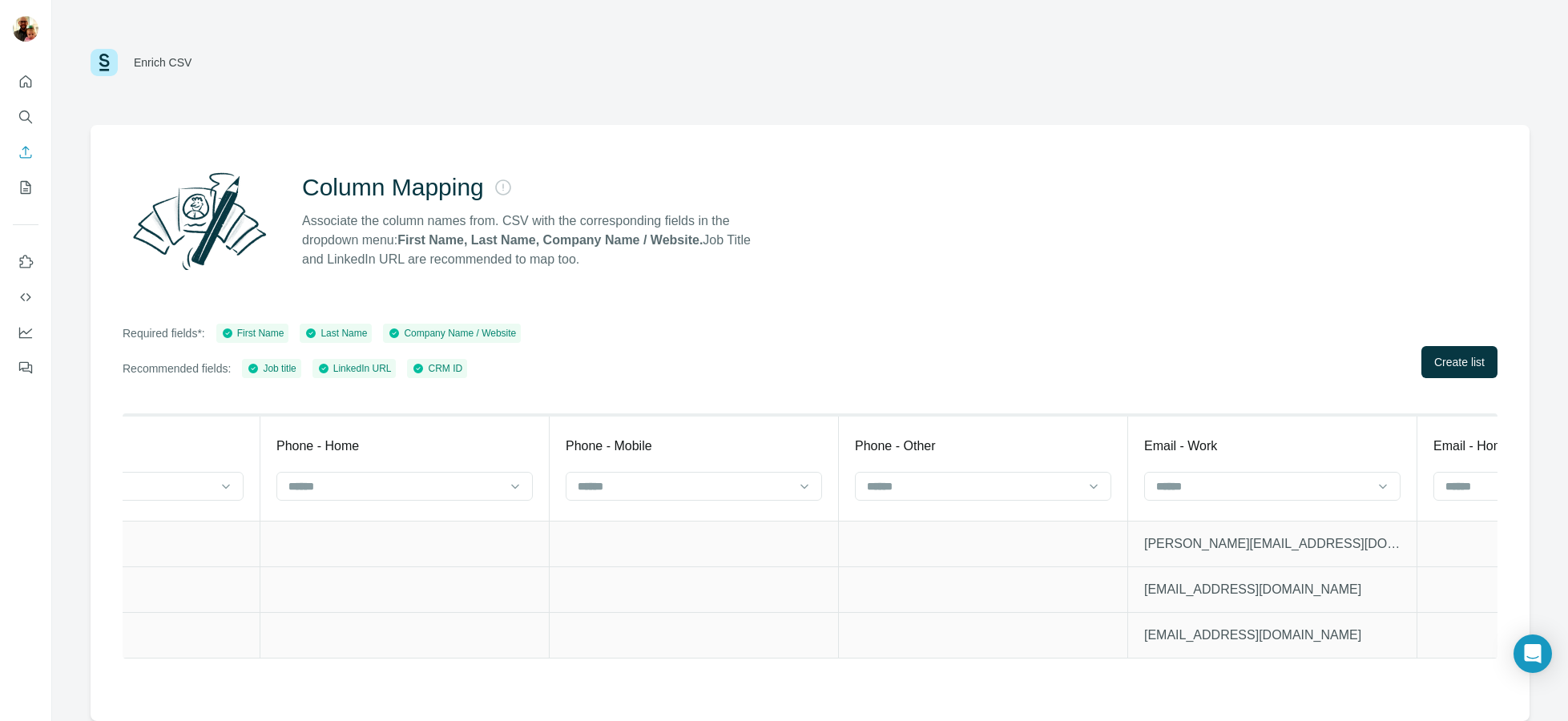
scroll to position [0, 2746]
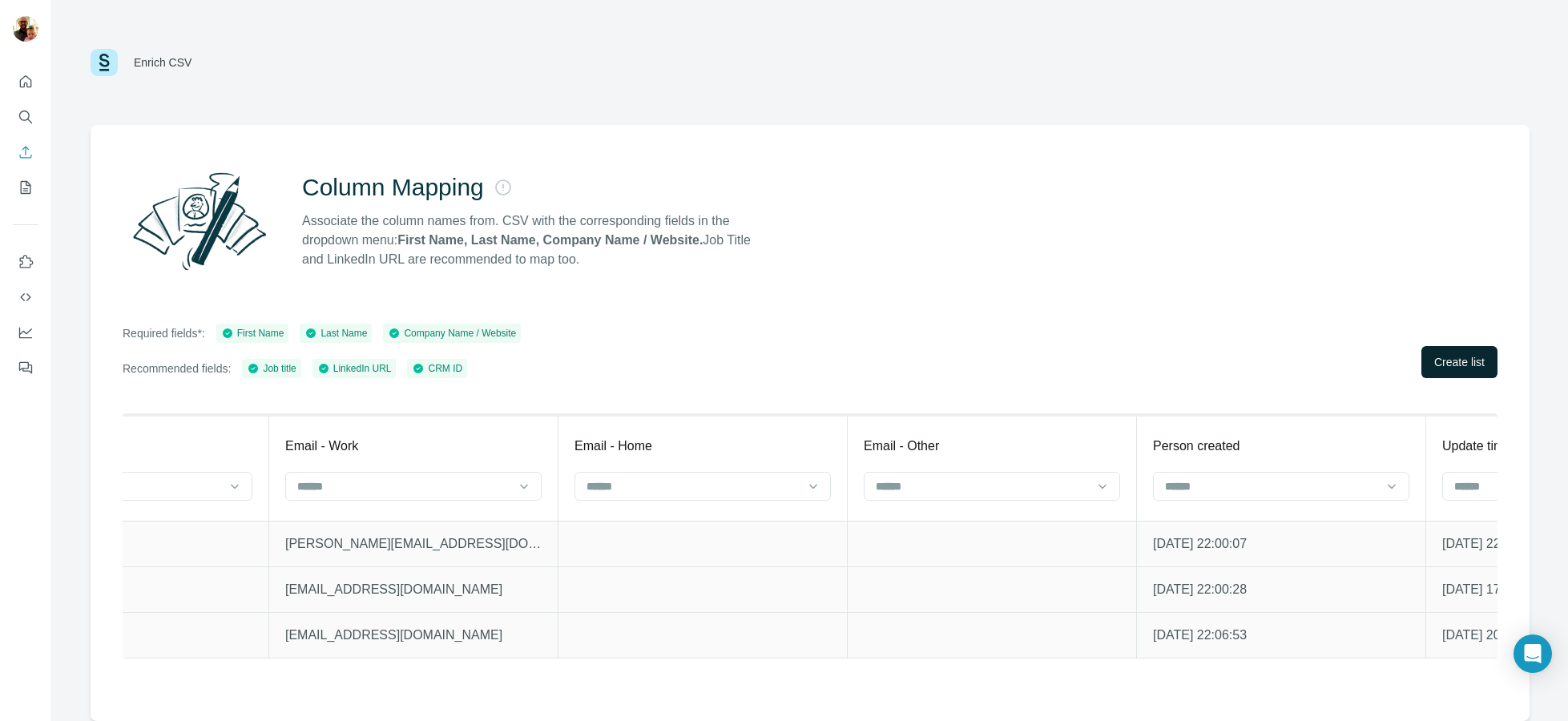
click at [1439, 360] on span "Create list" at bounding box center [1460, 362] width 51 height 16
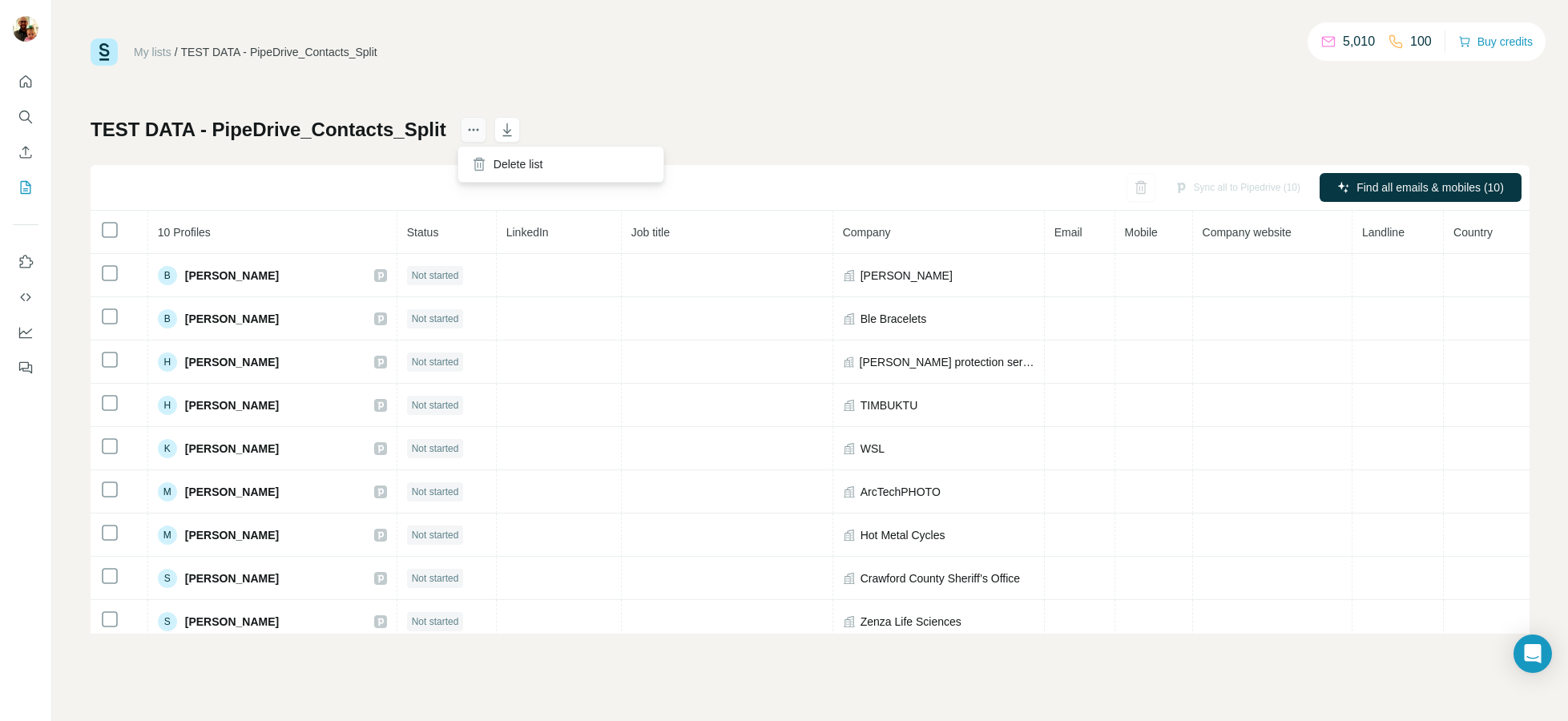
click at [475, 133] on icon "actions" at bounding box center [474, 130] width 16 height 16
click at [505, 63] on div "My lists / TEST DATA - PipeDrive_Contacts_Split 5,010 100 Buy credits" at bounding box center [810, 51] width 1439 height 27
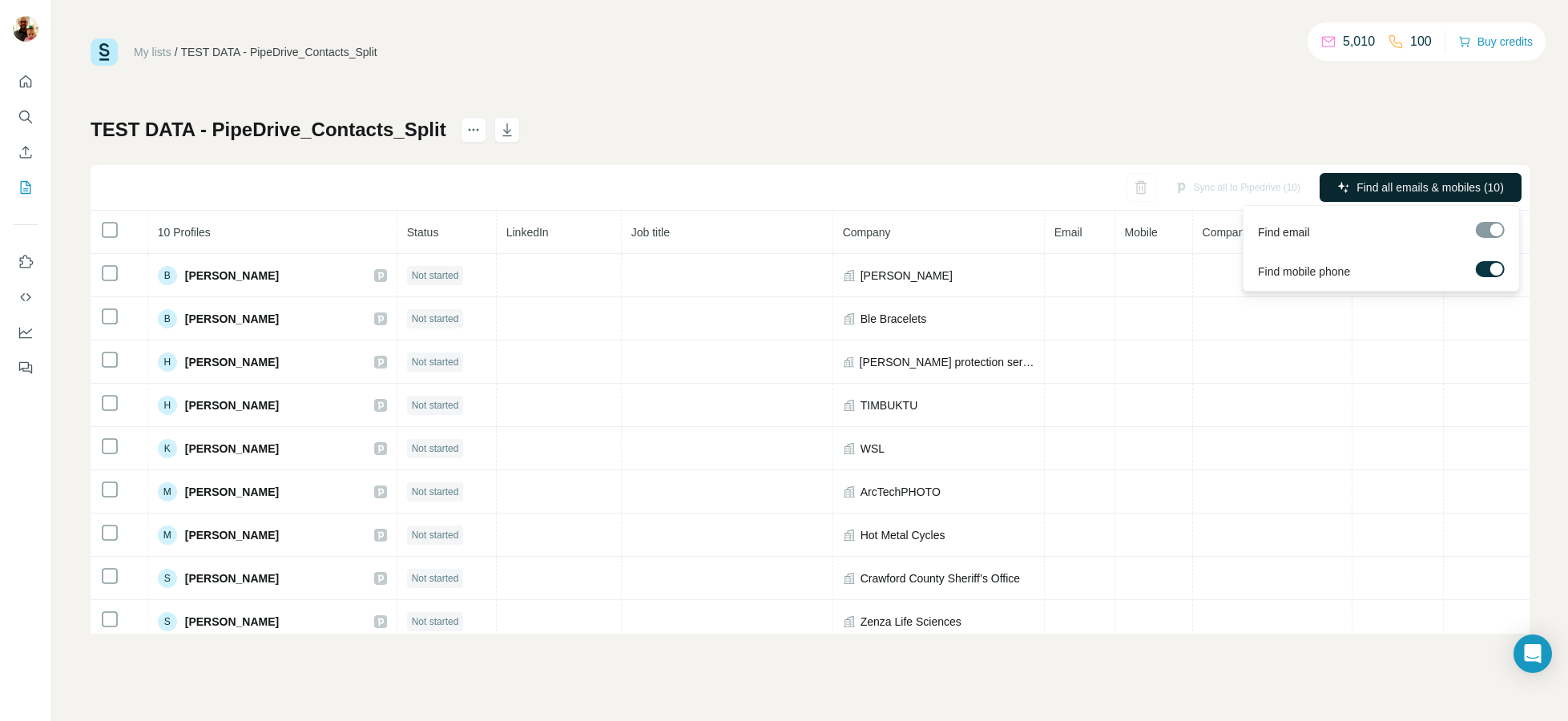
click at [1338, 189] on icon "button" at bounding box center [1344, 188] width 13 height 13
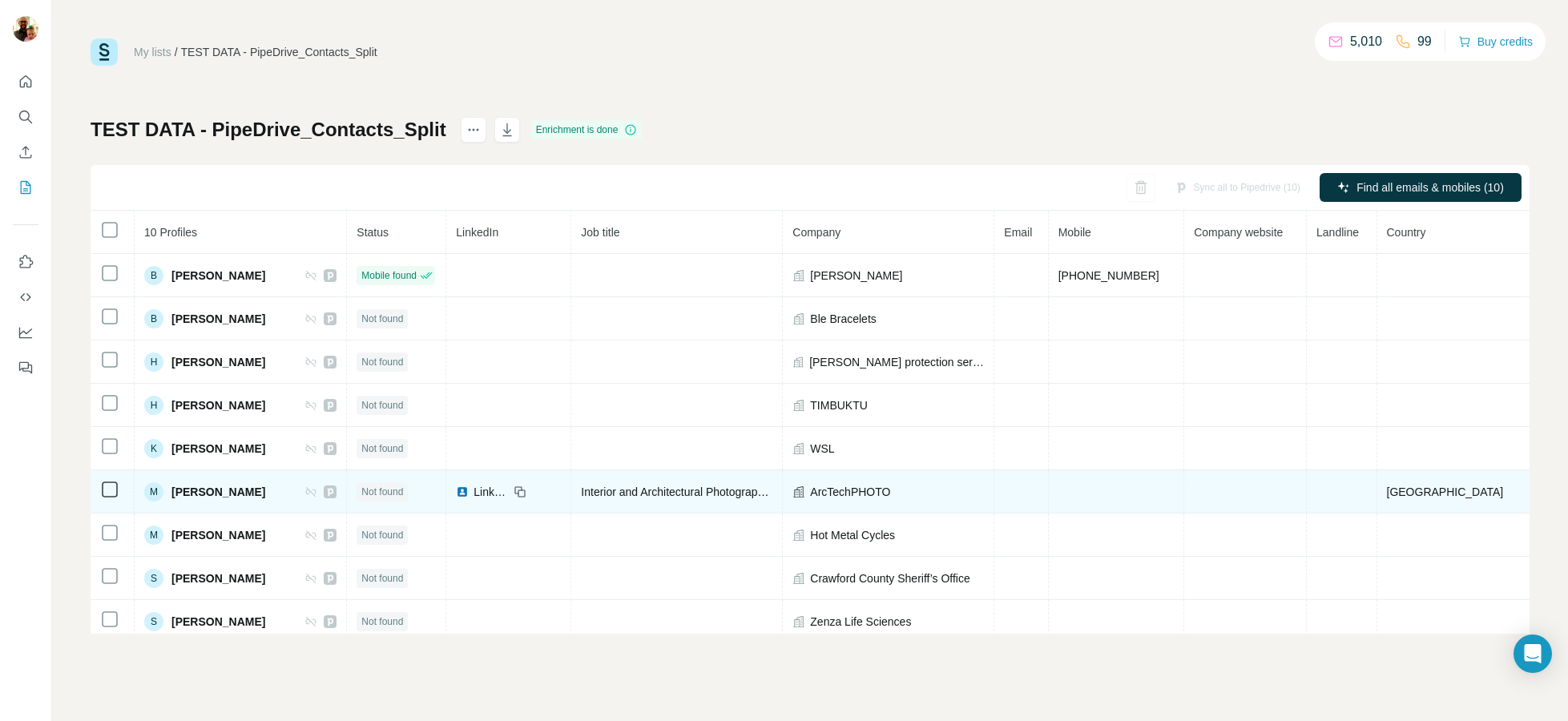
click at [509, 492] on span "LinkedIn" at bounding box center [491, 492] width 35 height 16
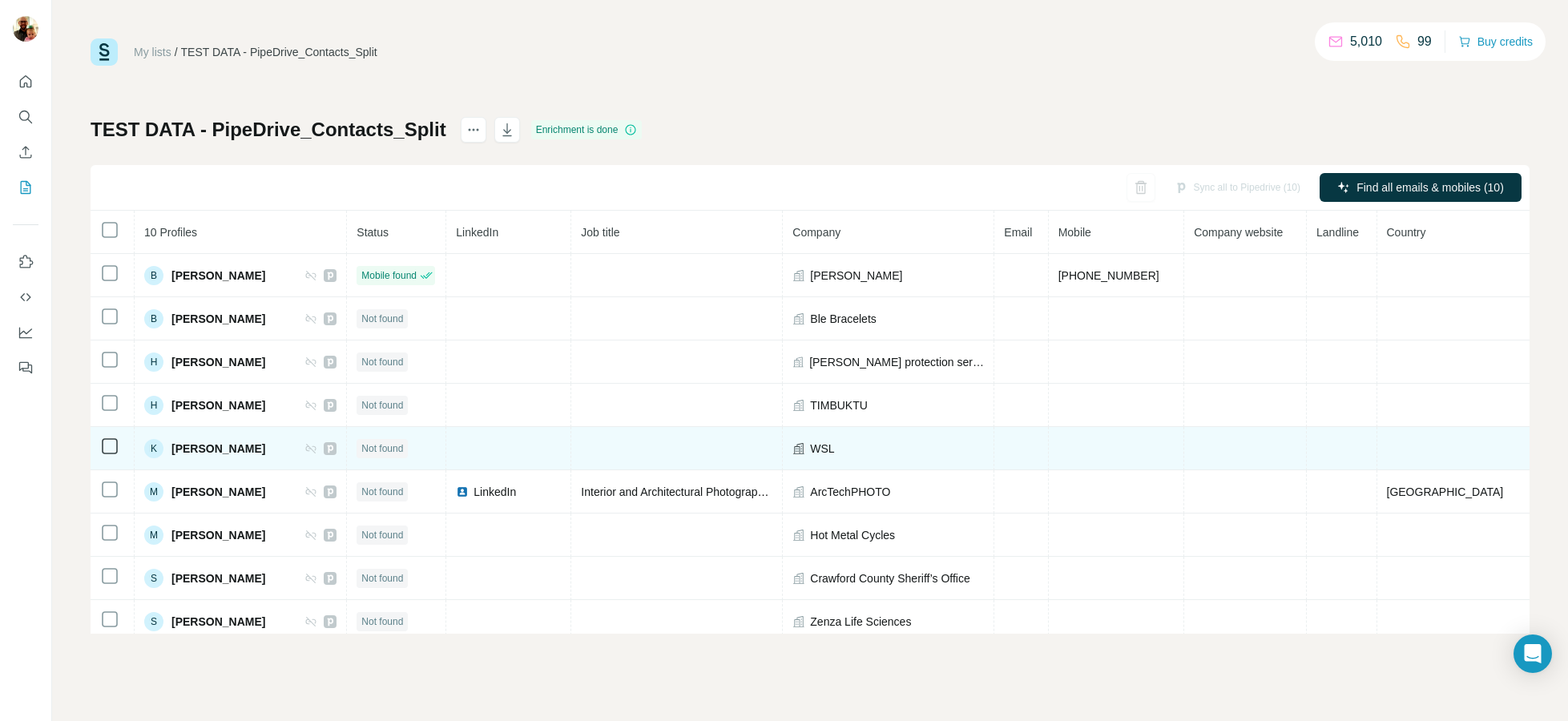
scroll to position [53, 0]
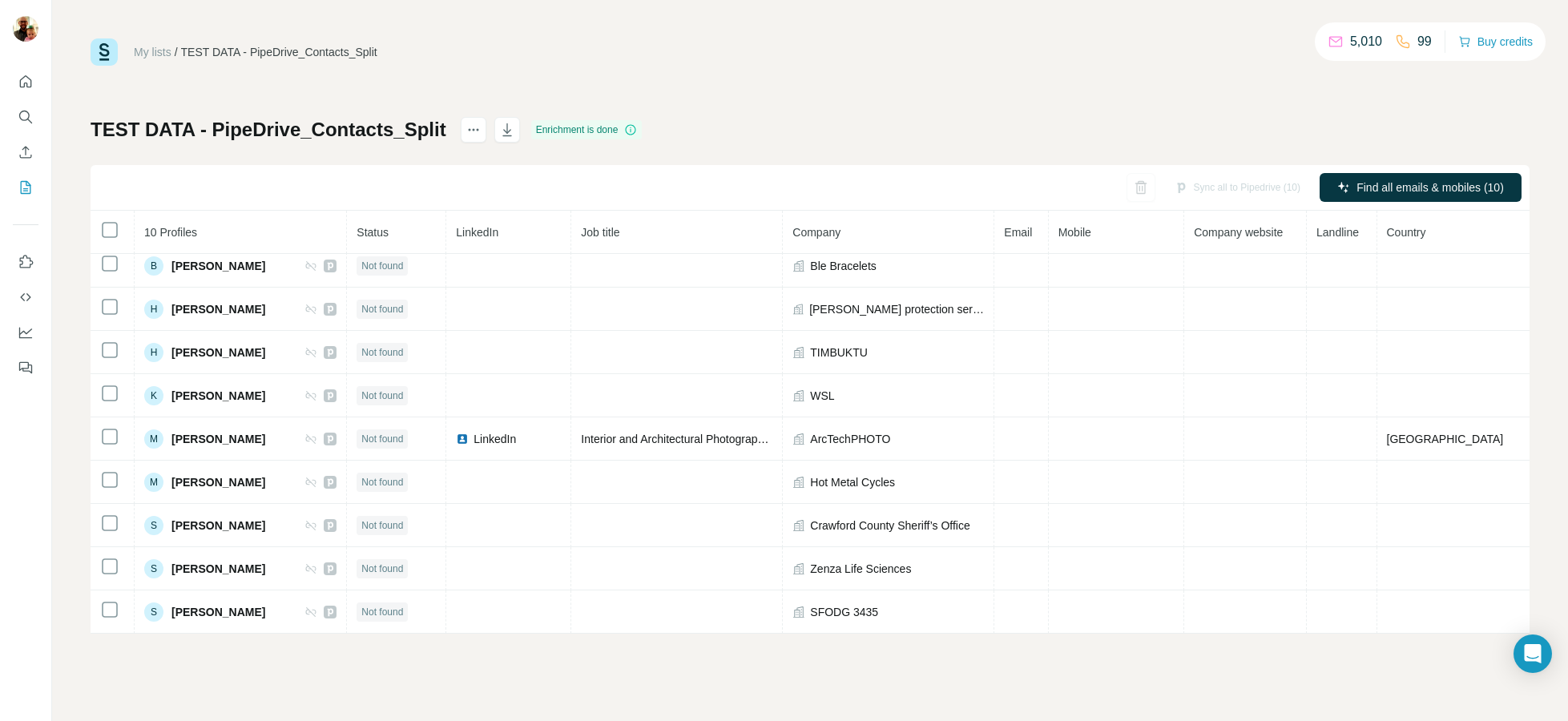
click at [1409, 44] on div "99" at bounding box center [1413, 42] width 37 height 20
click at [1350, 40] on p "5,010" at bounding box center [1366, 42] width 32 height 20
click at [634, 127] on icon at bounding box center [630, 130] width 13 height 13
click at [472, 131] on icon "actions" at bounding box center [474, 130] width 16 height 16
click at [519, 82] on div "My lists / TEST DATA - PipeDrive_Contacts_Split 5,010 99 Buy credits TEST DATA …" at bounding box center [810, 336] width 1439 height 595
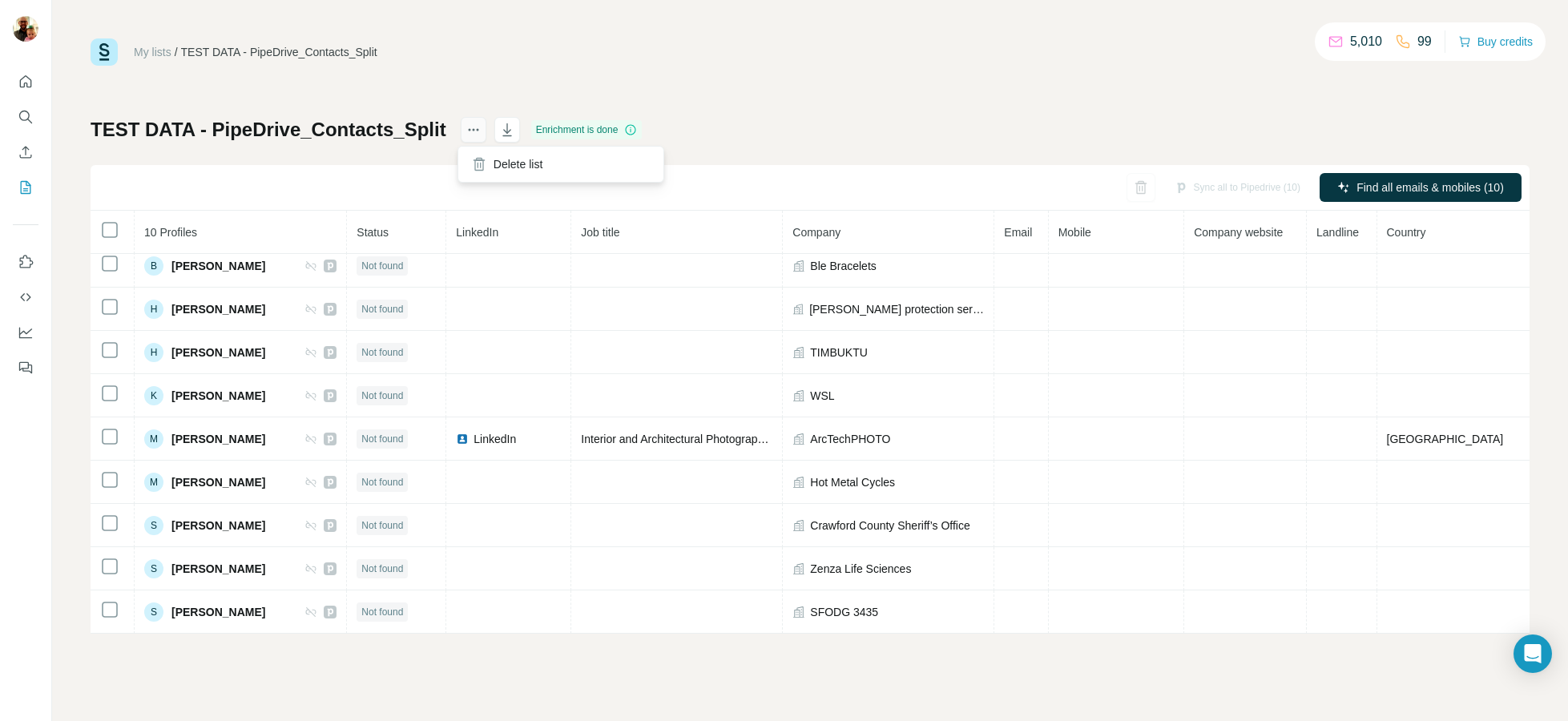
click at [469, 134] on icon "actions" at bounding box center [474, 130] width 16 height 16
click at [489, 157] on div "Delete list" at bounding box center [561, 164] width 199 height 29
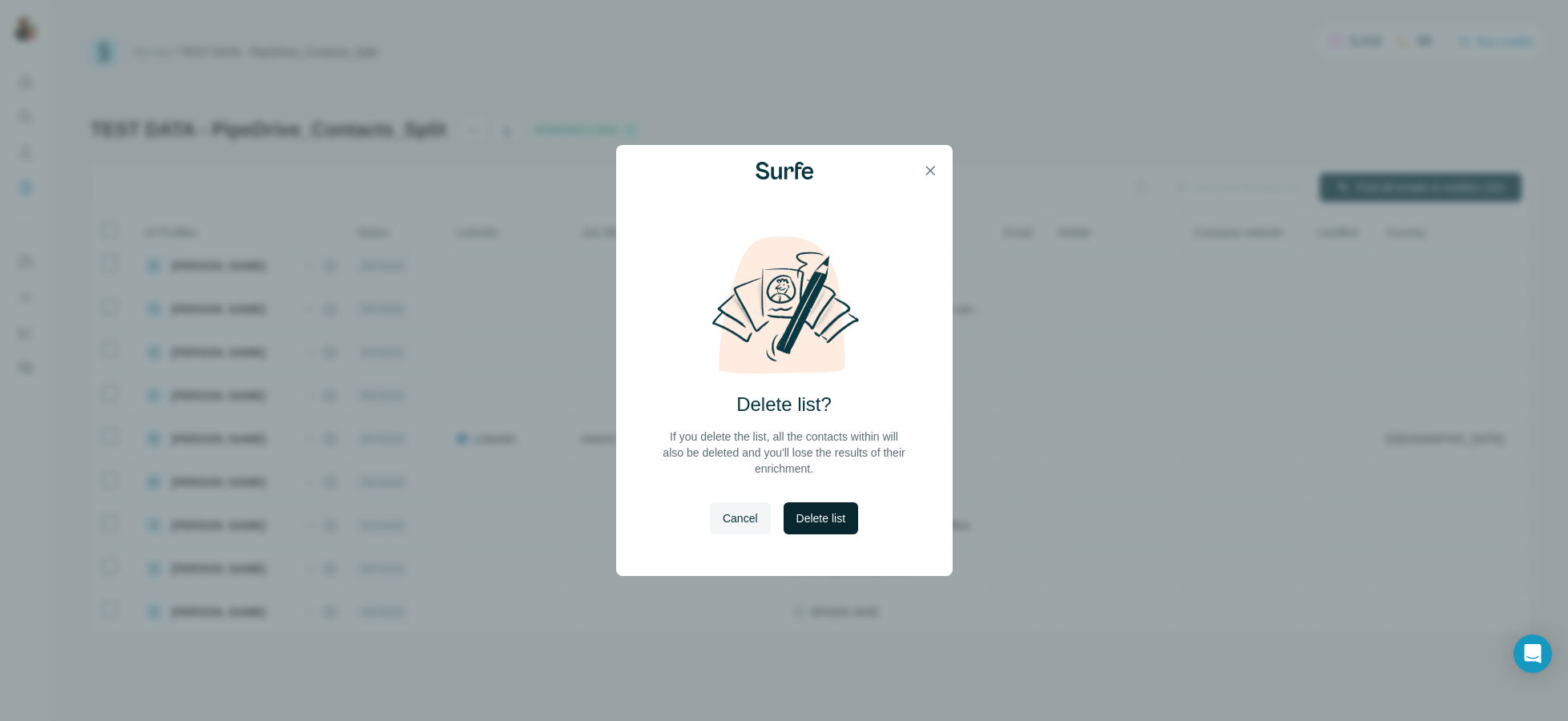
click at [842, 520] on span "Delete list" at bounding box center [821, 519] width 49 height 16
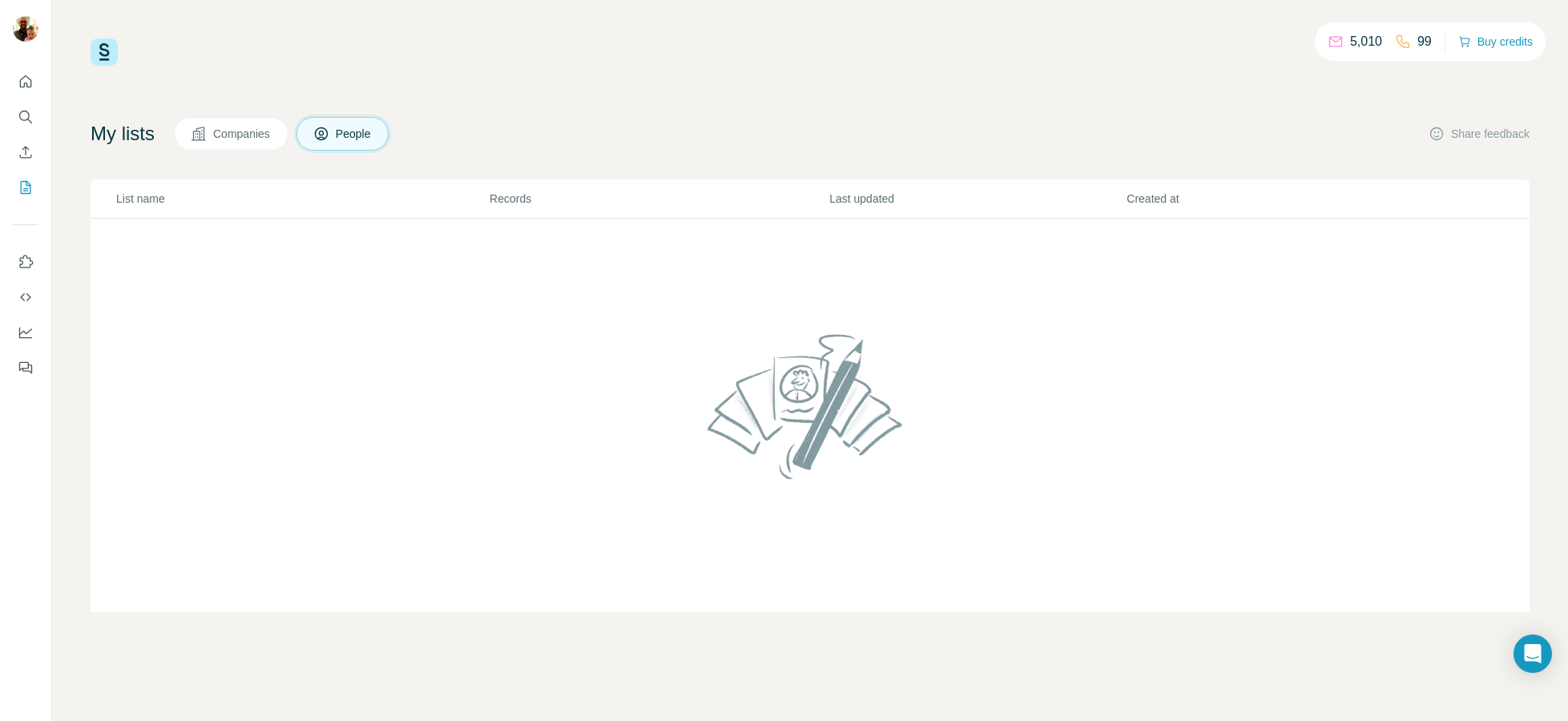
click at [272, 126] on span "Companies" at bounding box center [242, 134] width 59 height 16
click at [356, 129] on span "People" at bounding box center [354, 134] width 37 height 16
click at [24, 151] on icon "Enrich CSV" at bounding box center [26, 153] width 16 height 16
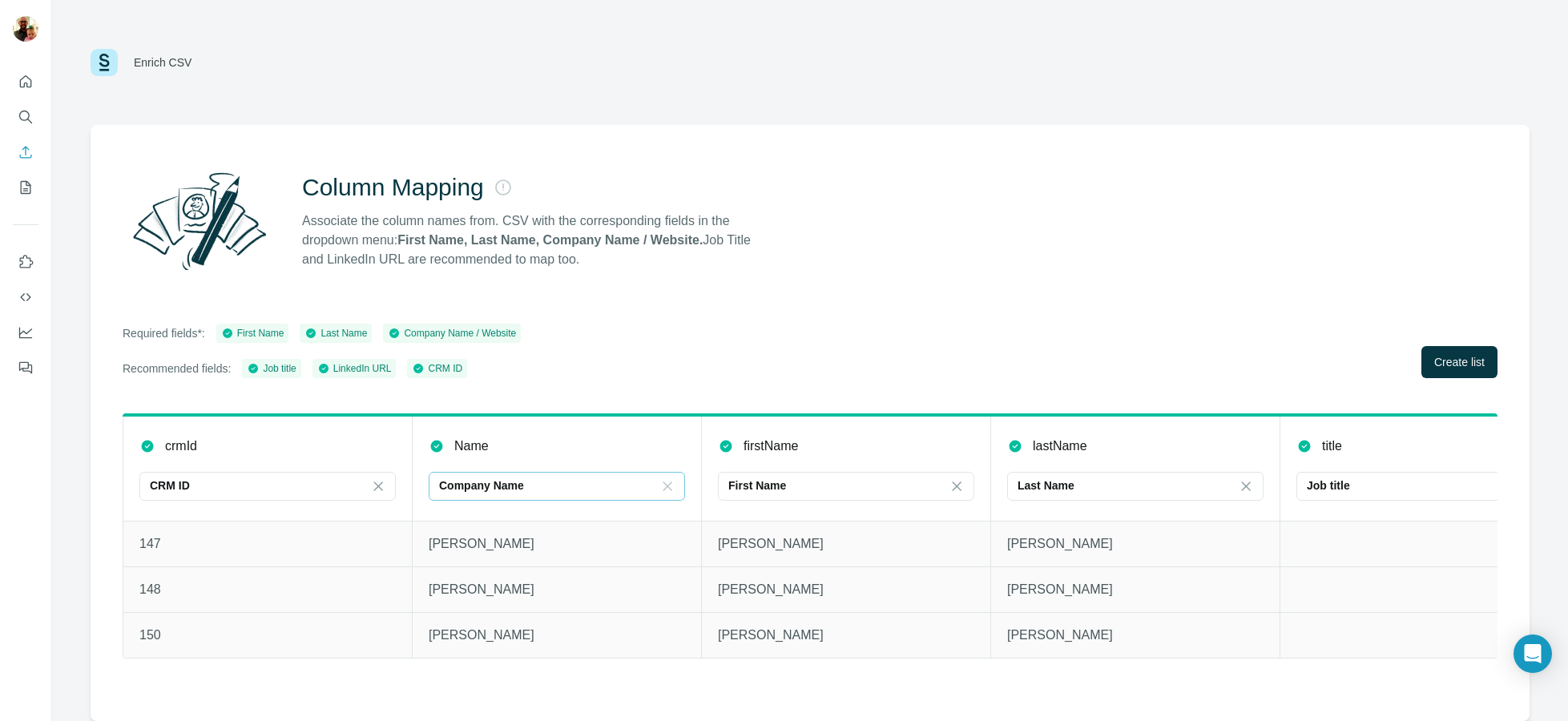
click at [666, 482] on icon at bounding box center [668, 487] width 16 height 16
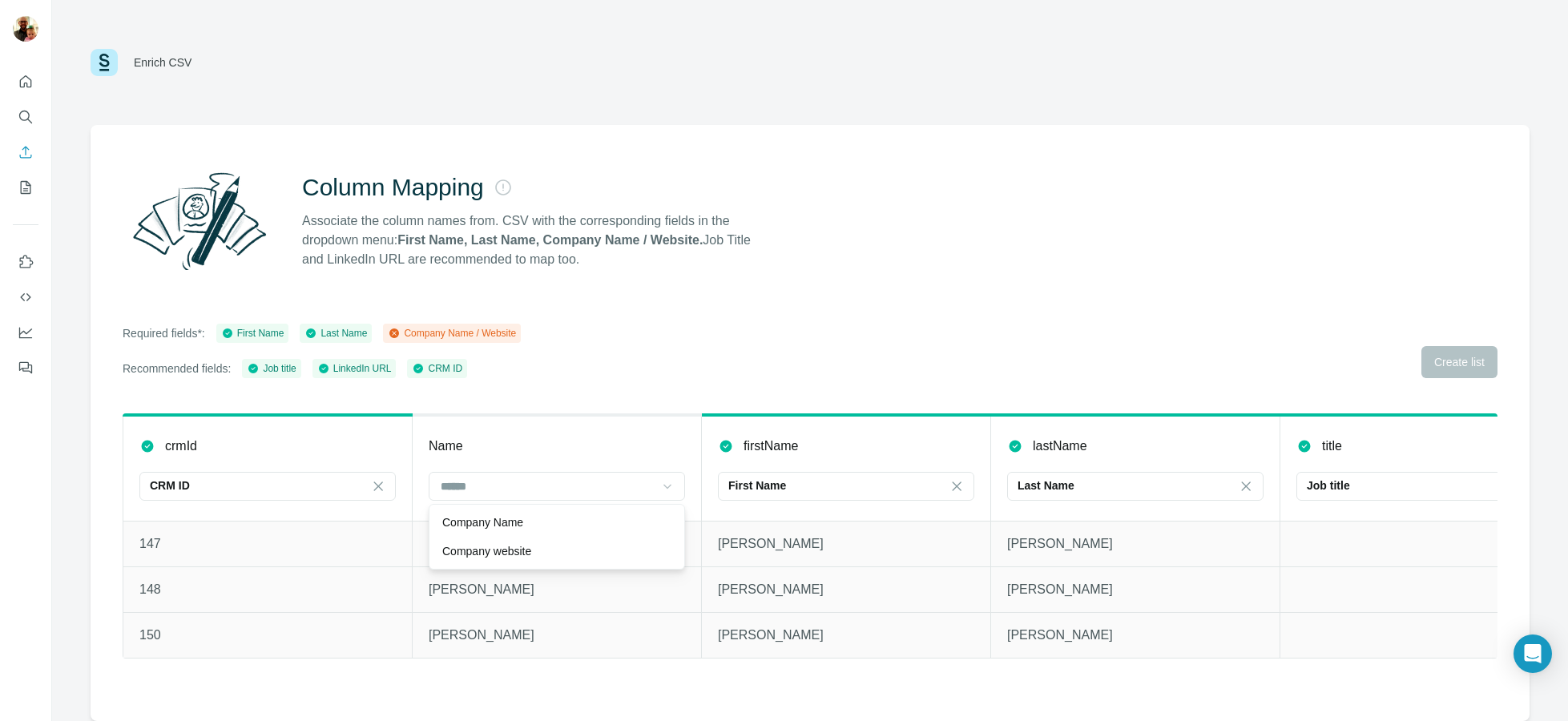
click at [850, 349] on div "Required fields*: First Name Last Name Company Name / Website Recommended field…" at bounding box center [810, 351] width 1375 height 55
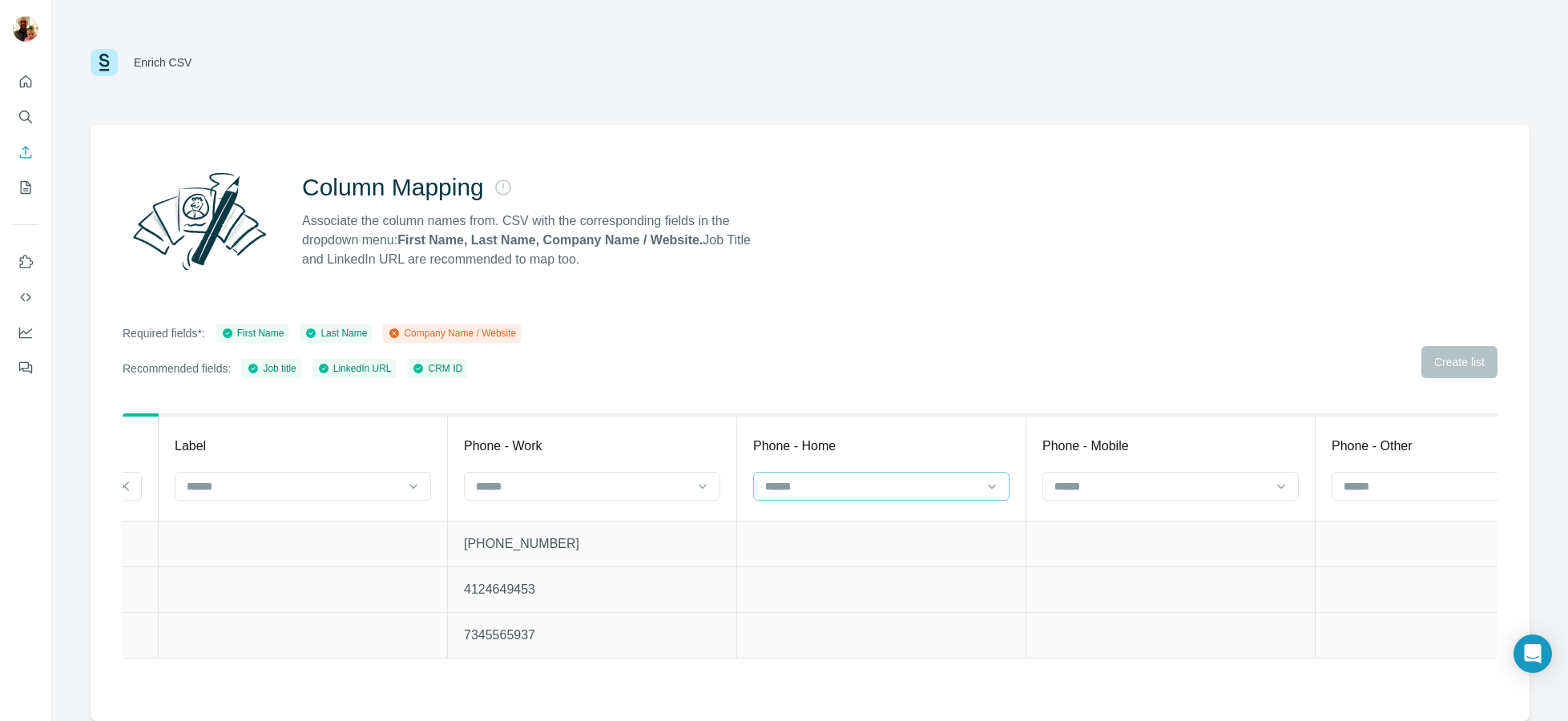
scroll to position [0, 1411]
click at [664, 486] on input at bounding box center [581, 487] width 216 height 18
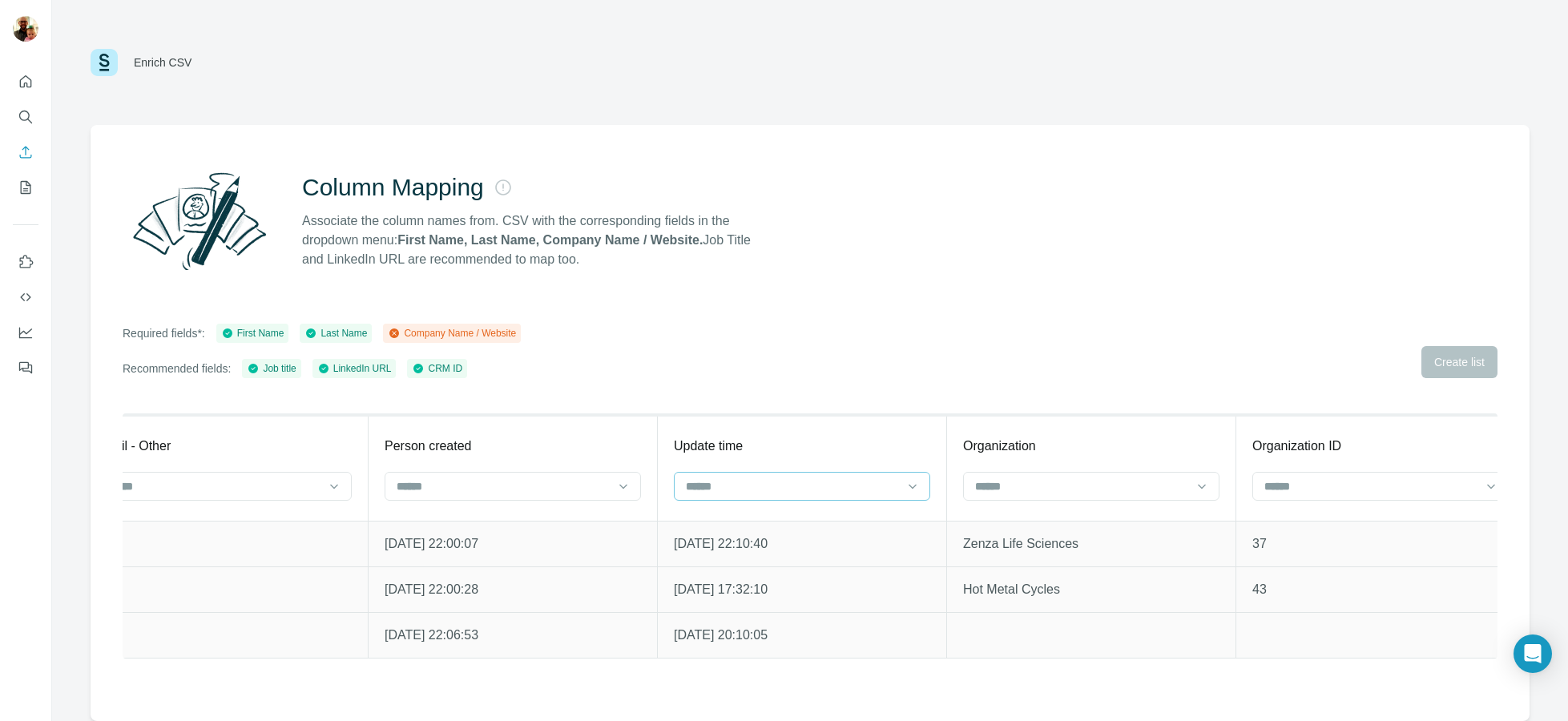
scroll to position [0, 3687]
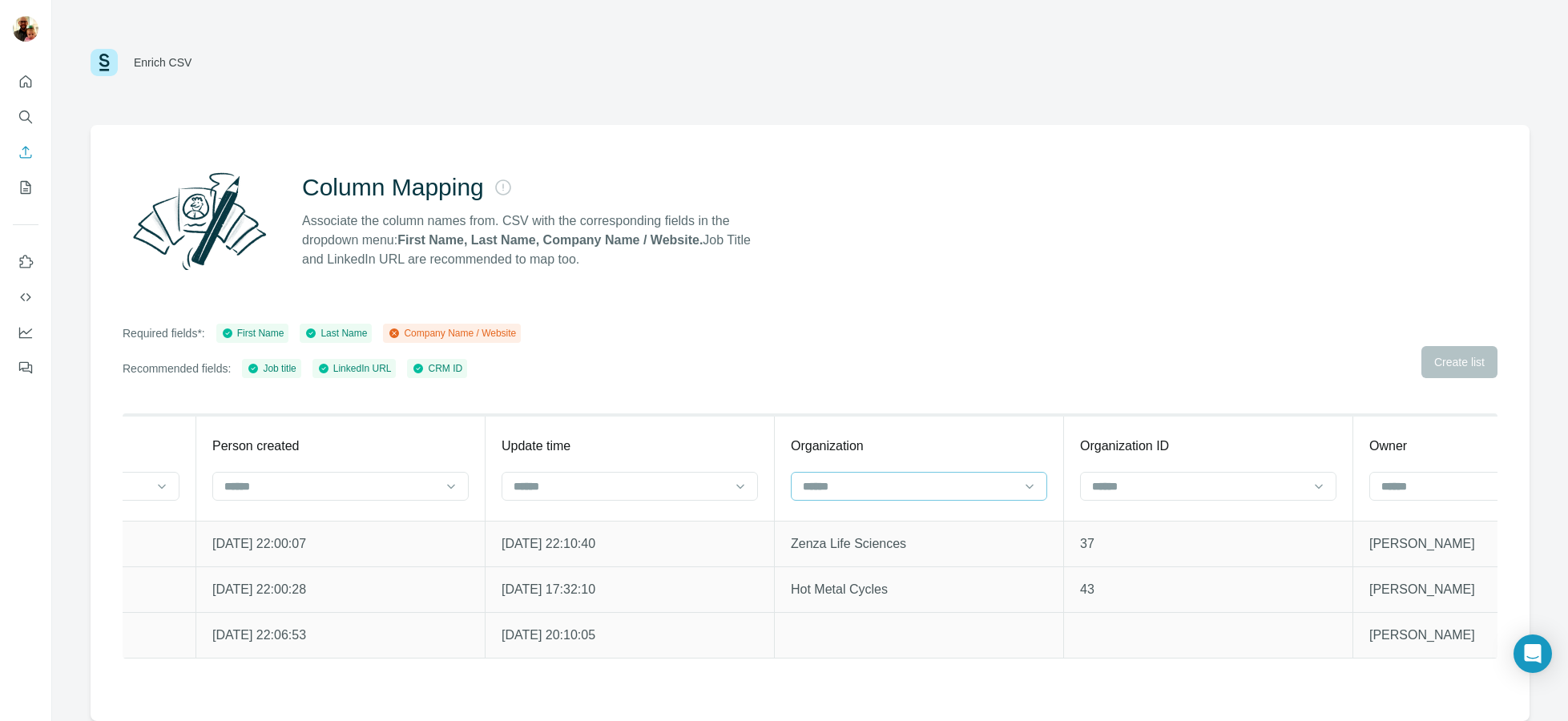
drag, startPoint x: 955, startPoint y: 482, endPoint x: 945, endPoint y: 491, distance: 13.5
click at [956, 482] on input at bounding box center [909, 487] width 216 height 18
click at [914, 528] on div "Company Name" at bounding box center [918, 523] width 229 height 16
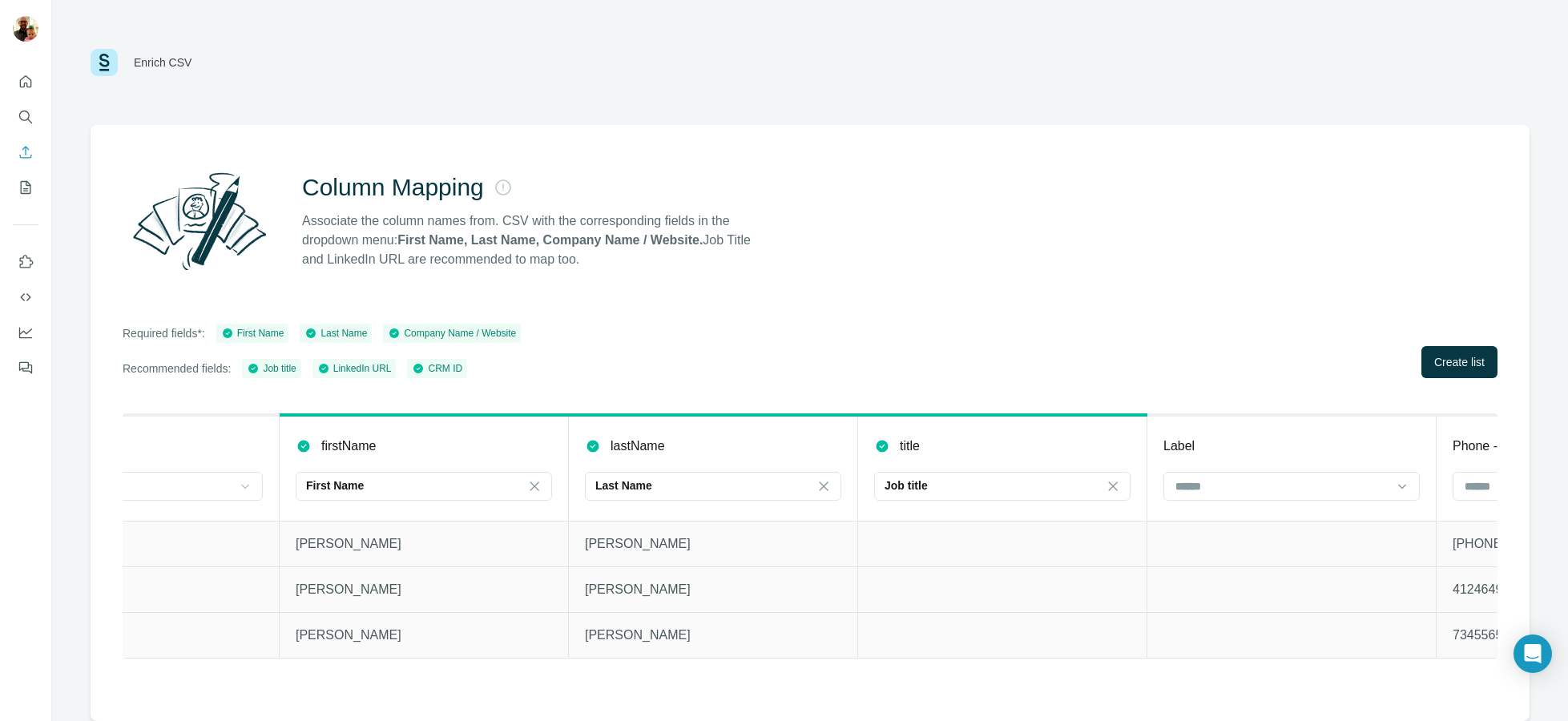
scroll to position [0, 0]
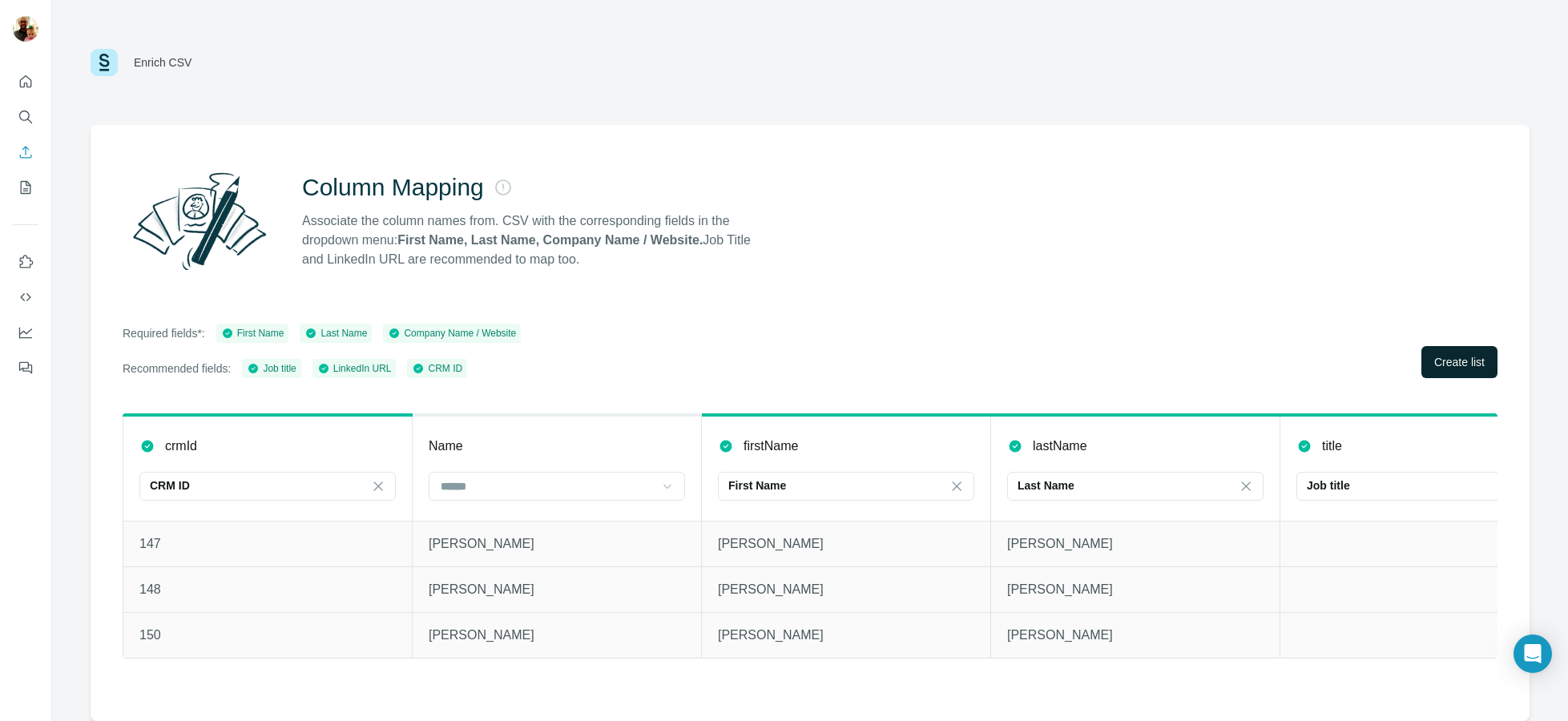
click at [1451, 355] on span "Create list" at bounding box center [1460, 362] width 51 height 16
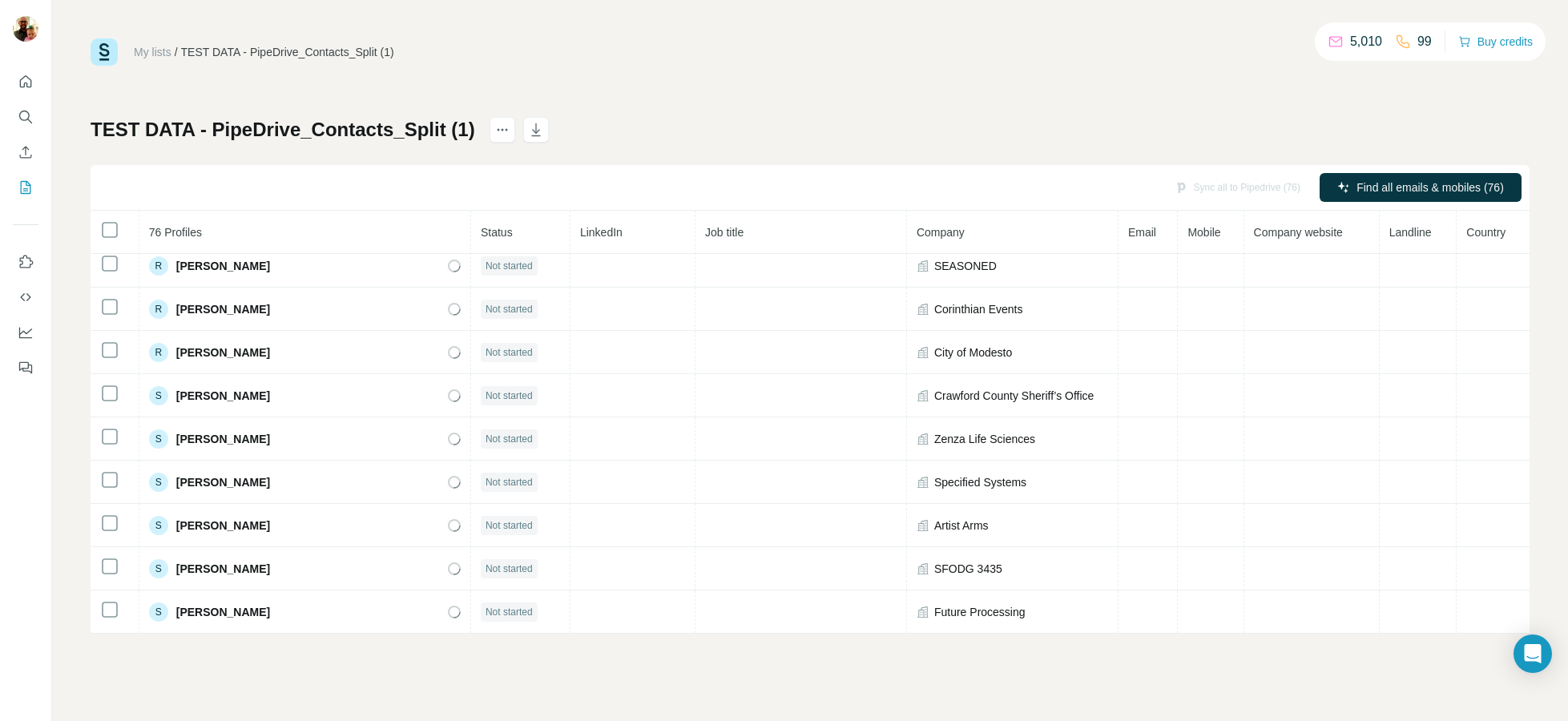
scroll to position [2909, 0]
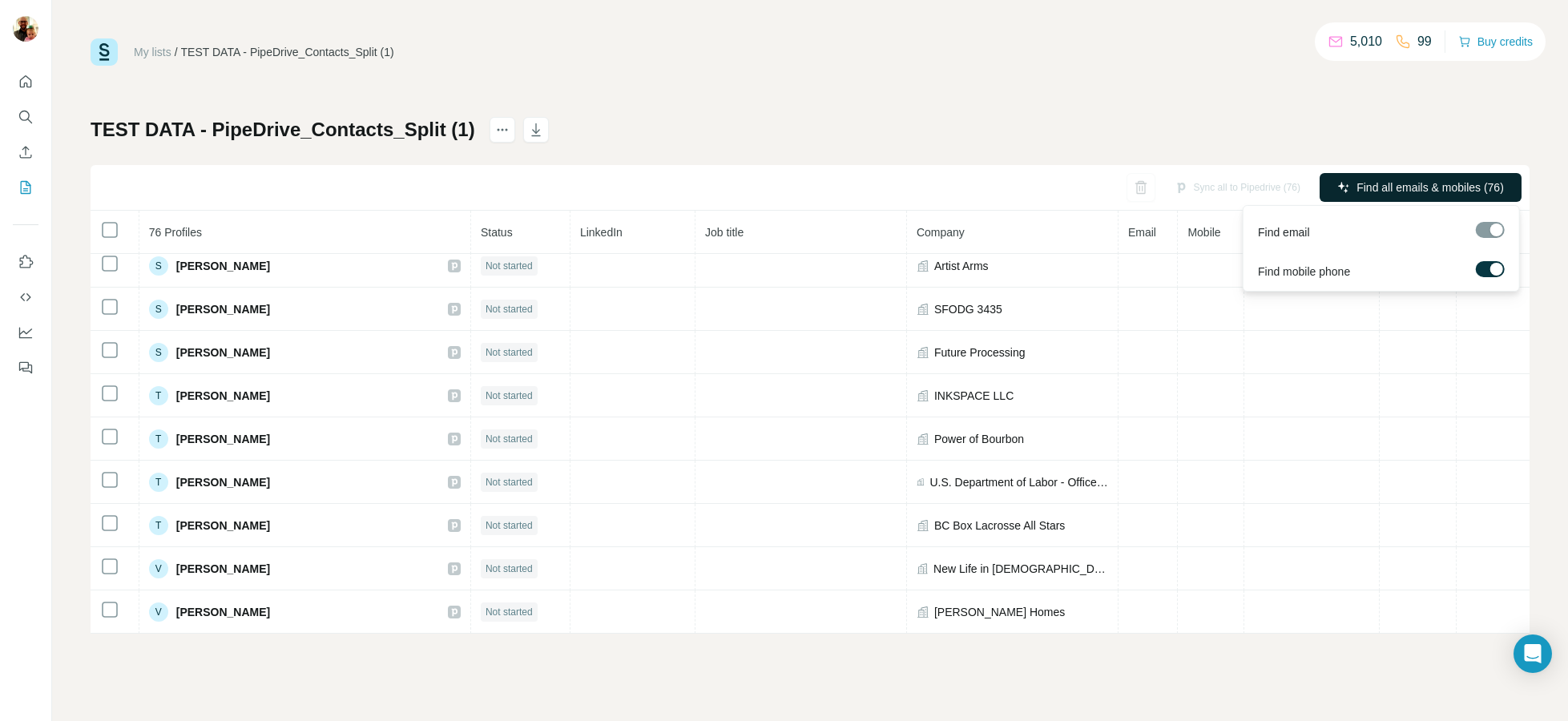
click at [1348, 188] on button "Find all emails & mobiles (76)" at bounding box center [1420, 187] width 202 height 29
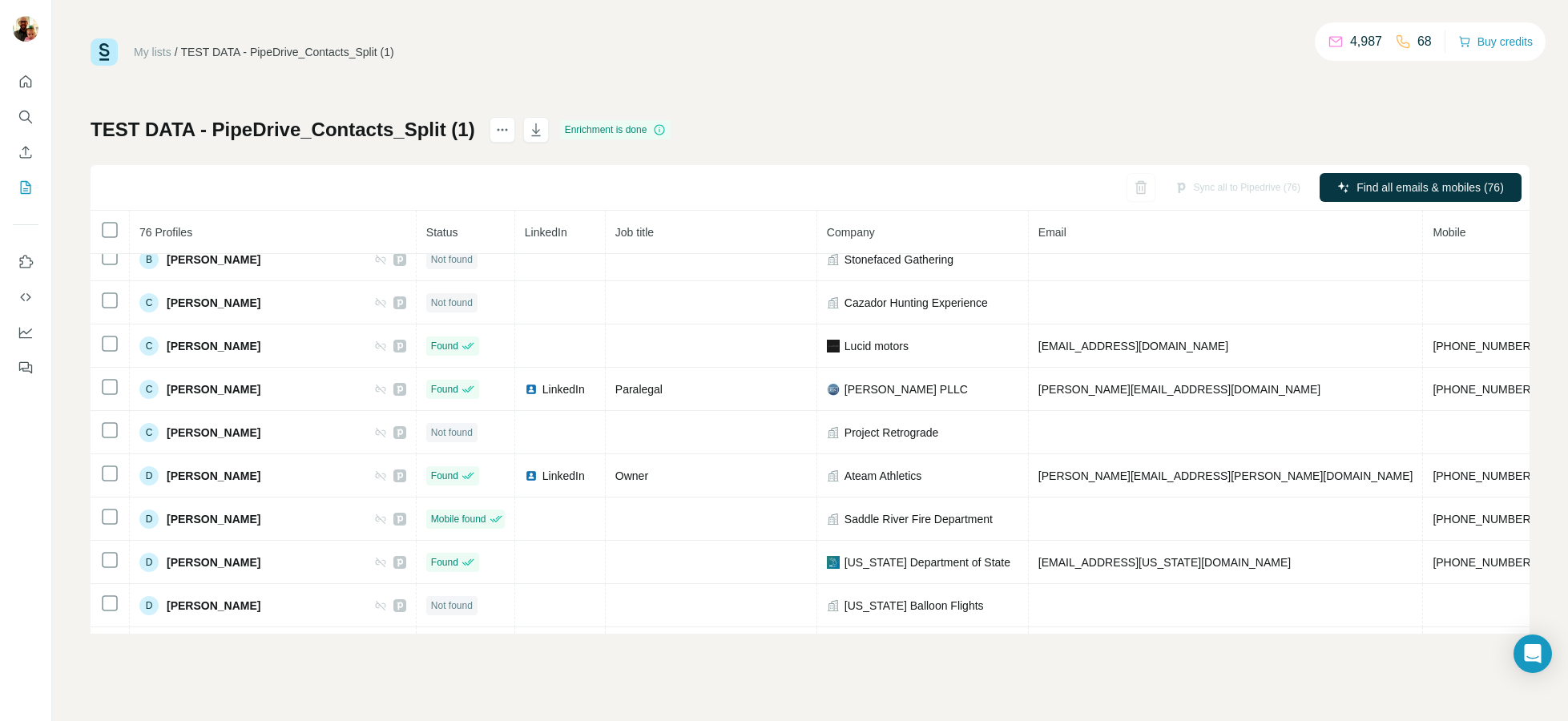
scroll to position [0, 0]
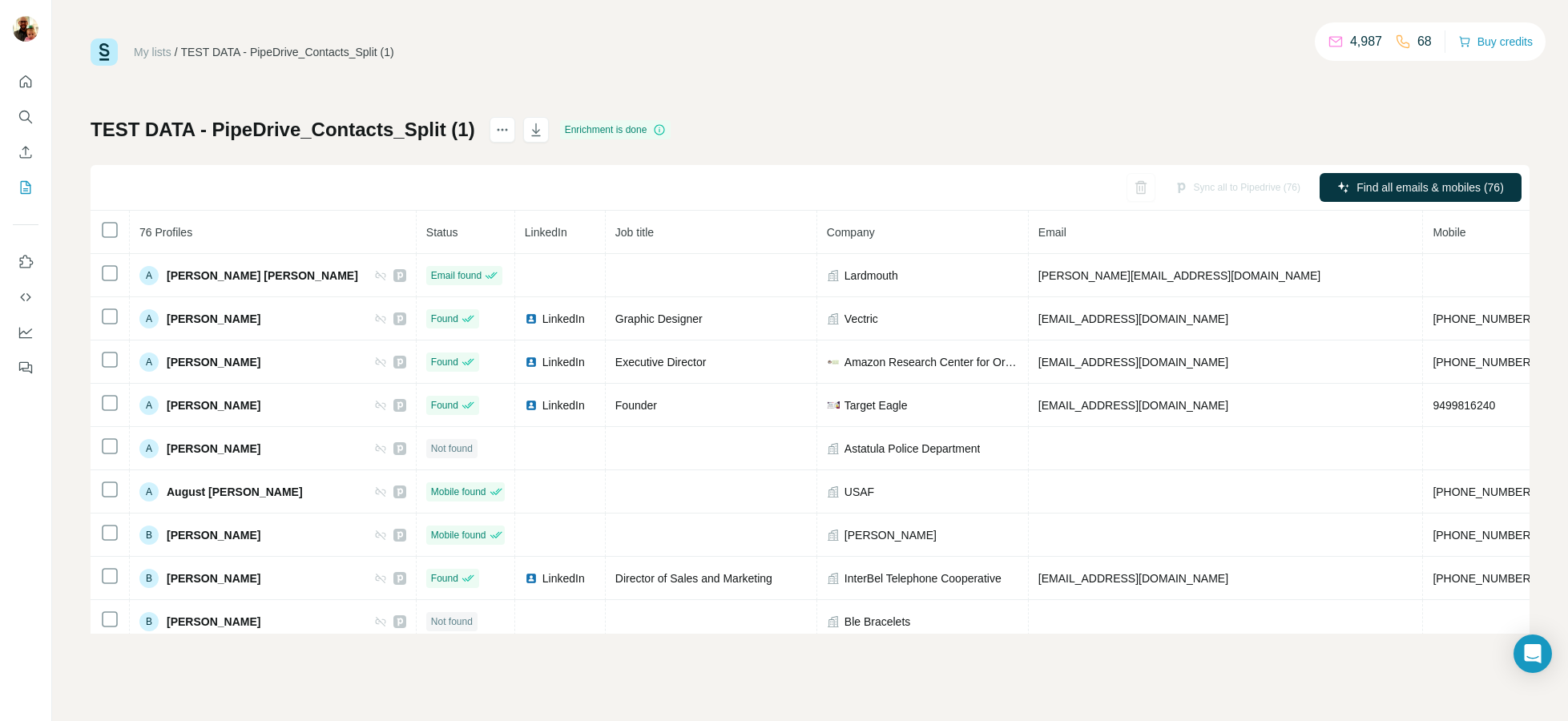
click at [417, 232] on th "Status" at bounding box center [466, 232] width 99 height 43
click at [426, 229] on span "Status" at bounding box center [442, 232] width 32 height 13
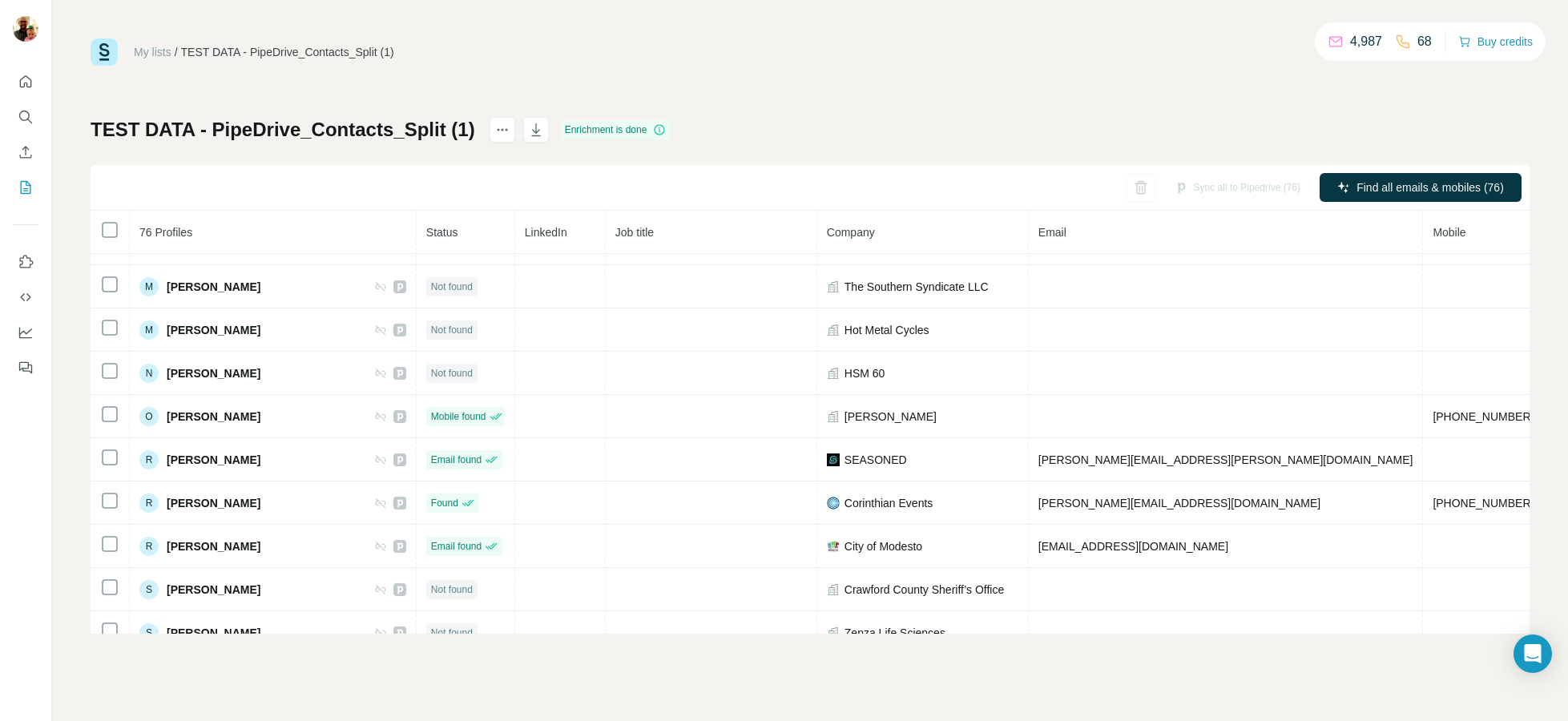
scroll to position [2909, 0]
